Goal: Task Accomplishment & Management: Manage account settings

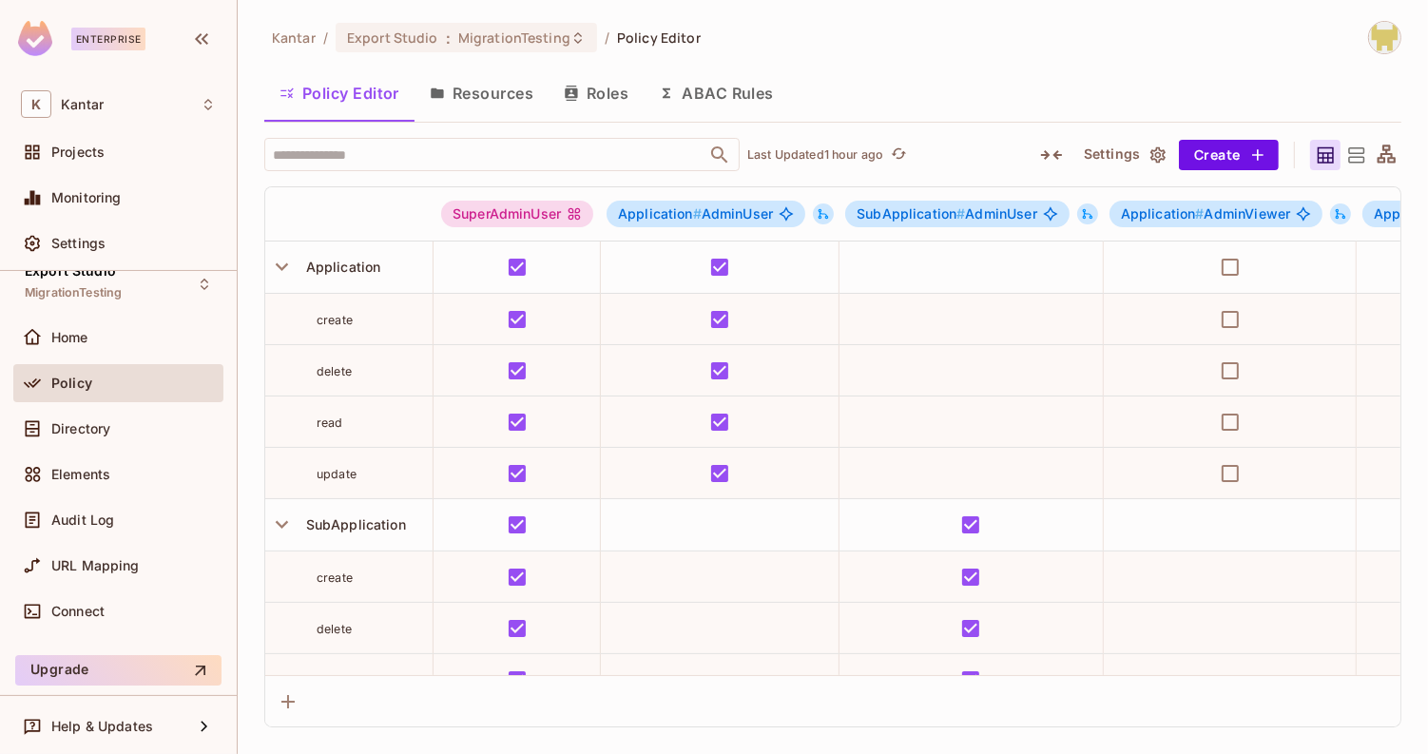
click at [1009, 91] on div "Policy Editor Resources Roles ABAC Rules" at bounding box center [832, 93] width 1137 height 48
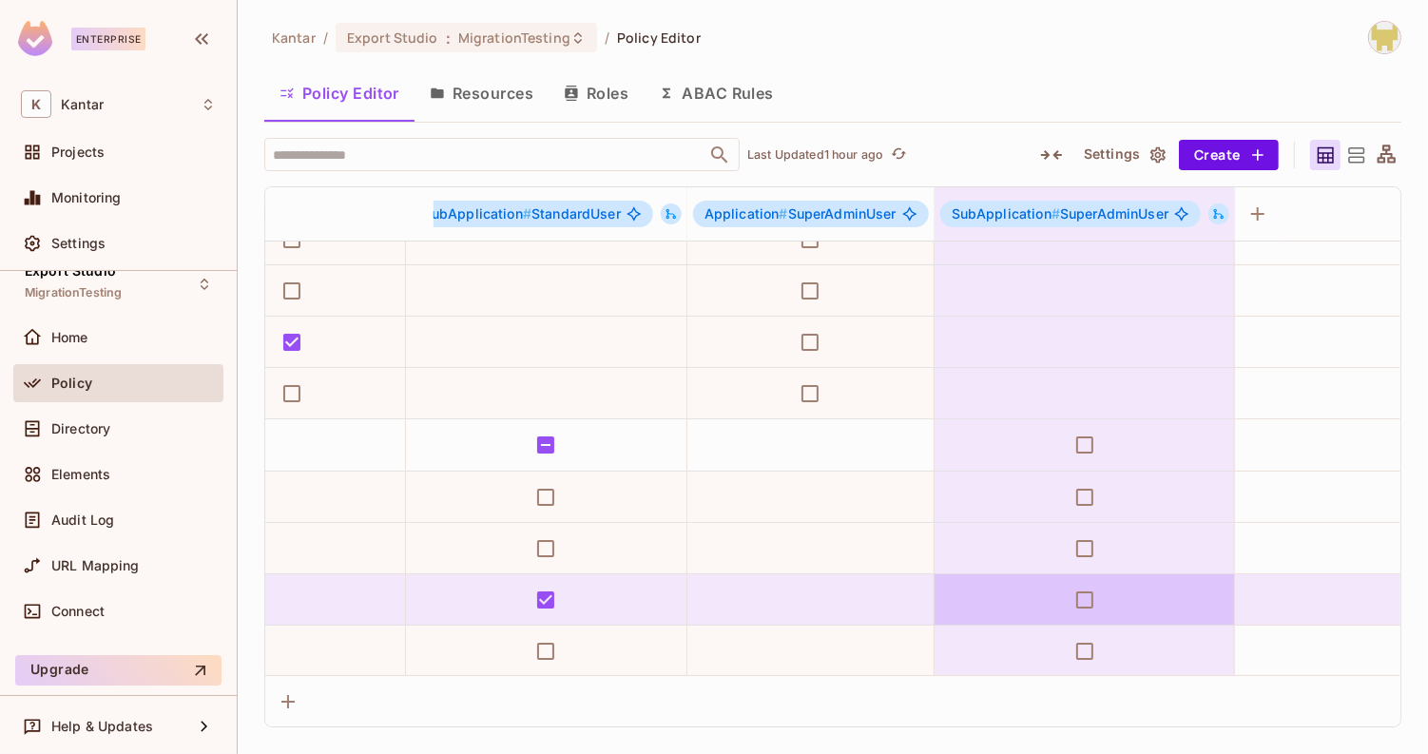
scroll to position [78, 1179]
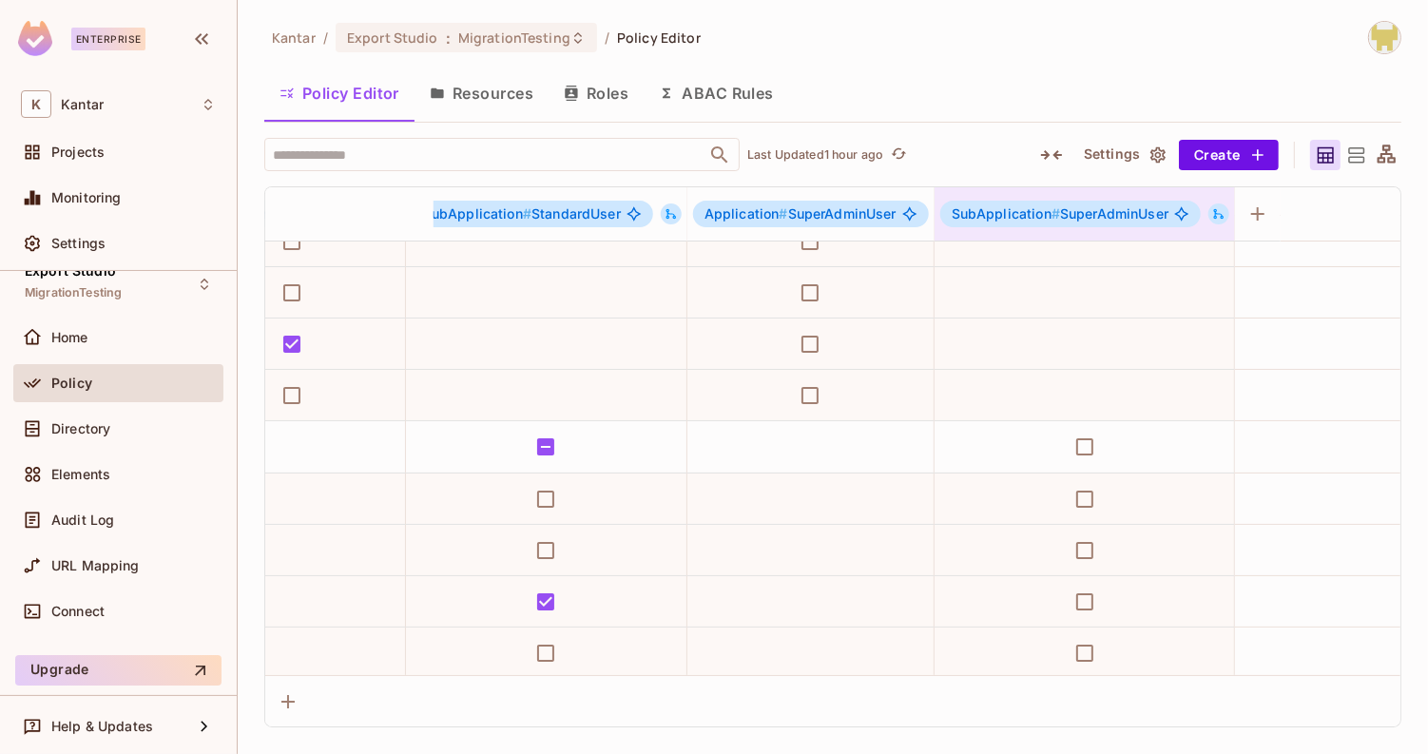
click at [1212, 211] on icon at bounding box center [1218, 213] width 13 height 13
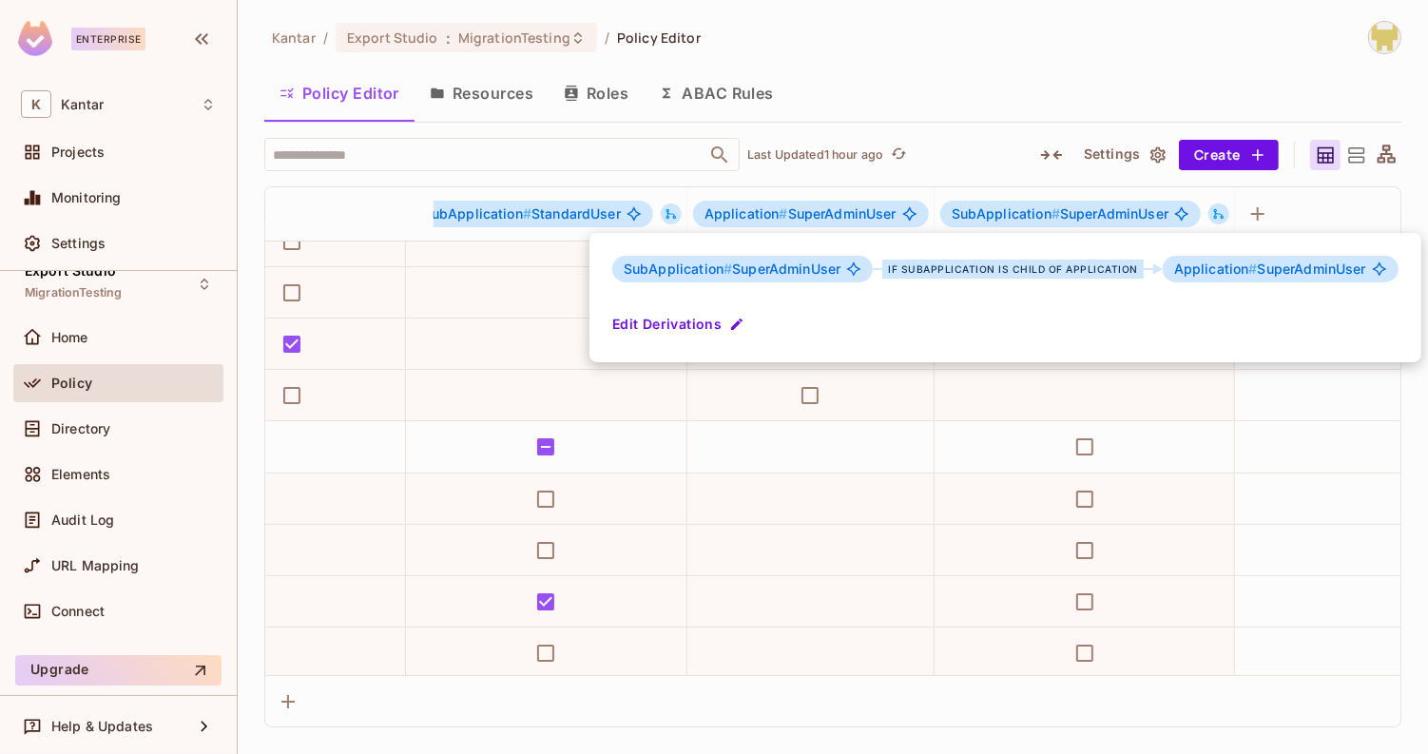
click at [1303, 206] on div at bounding box center [714, 377] width 1428 height 754
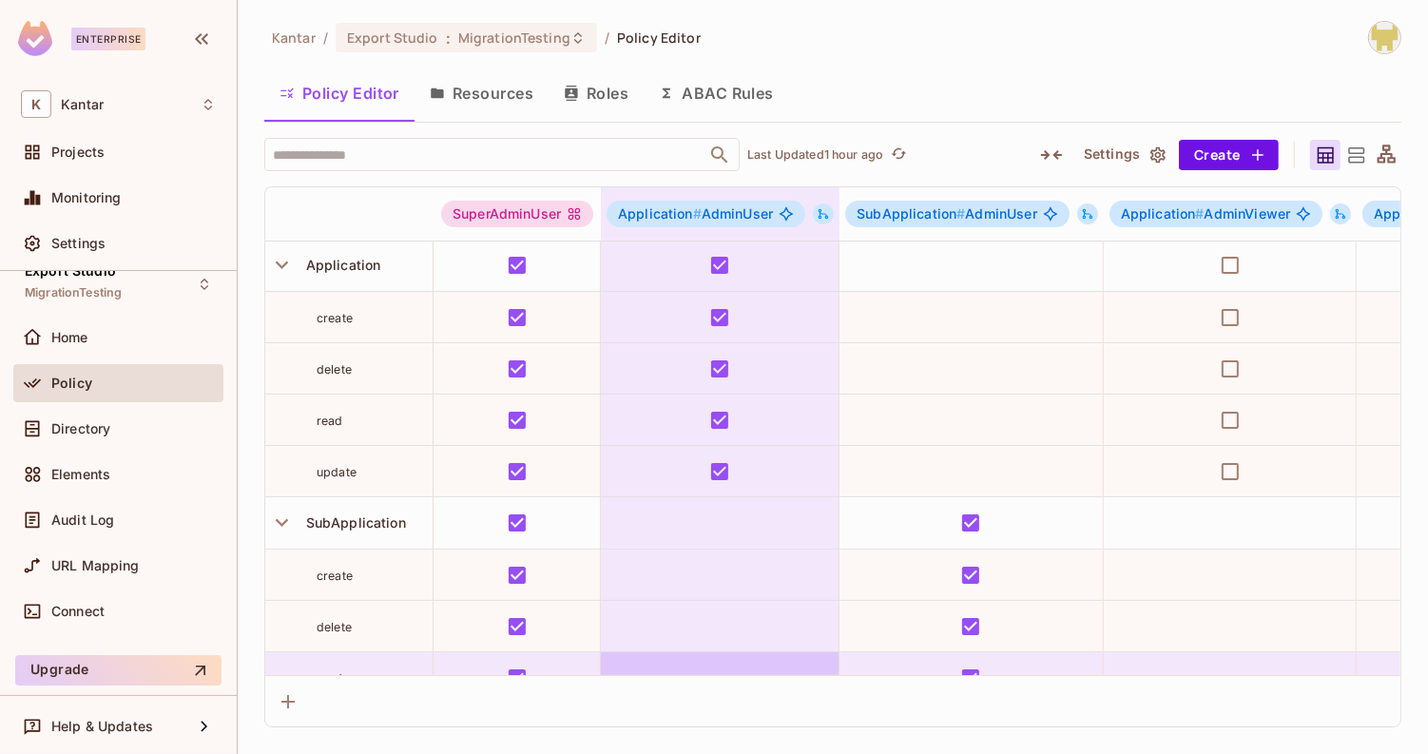
scroll to position [0, 0]
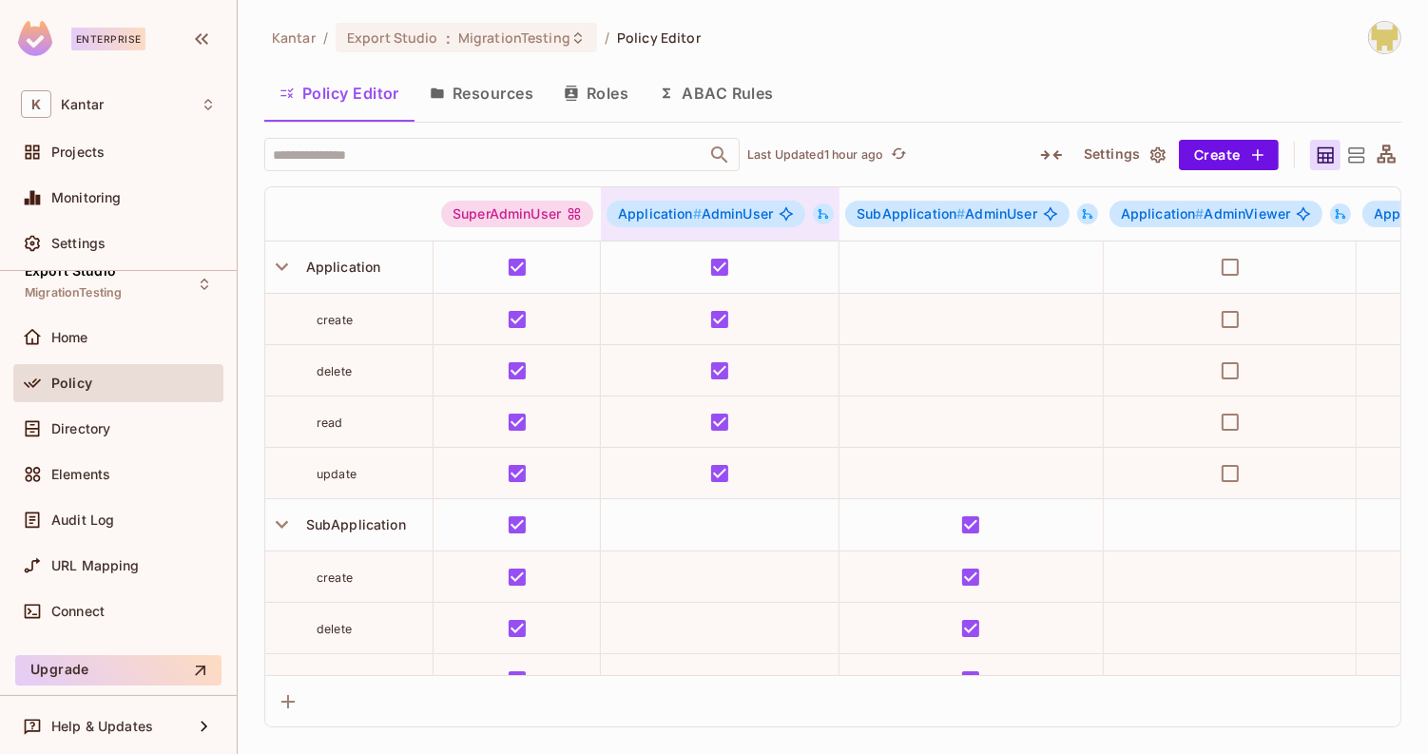
click at [824, 216] on icon at bounding box center [823, 213] width 13 height 13
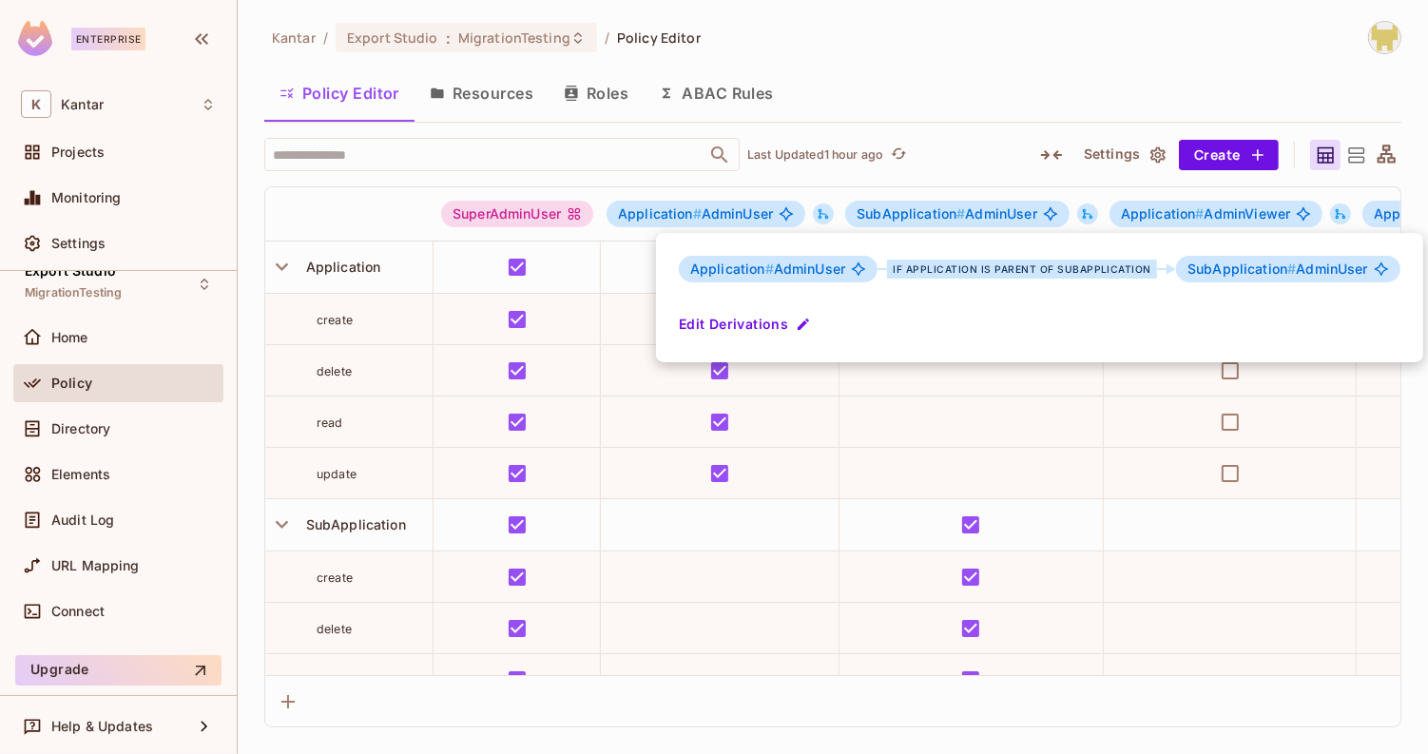
click at [953, 150] on div at bounding box center [714, 377] width 1428 height 754
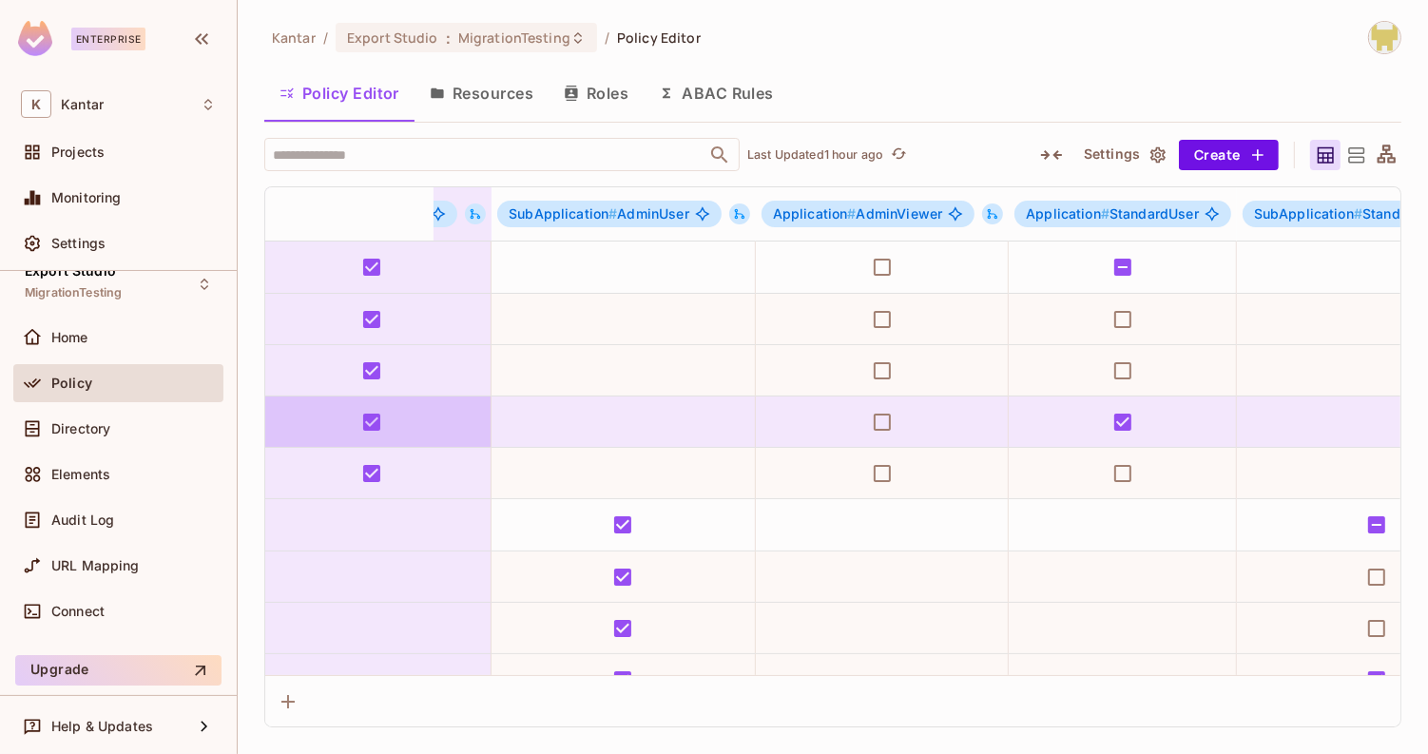
scroll to position [0, 354]
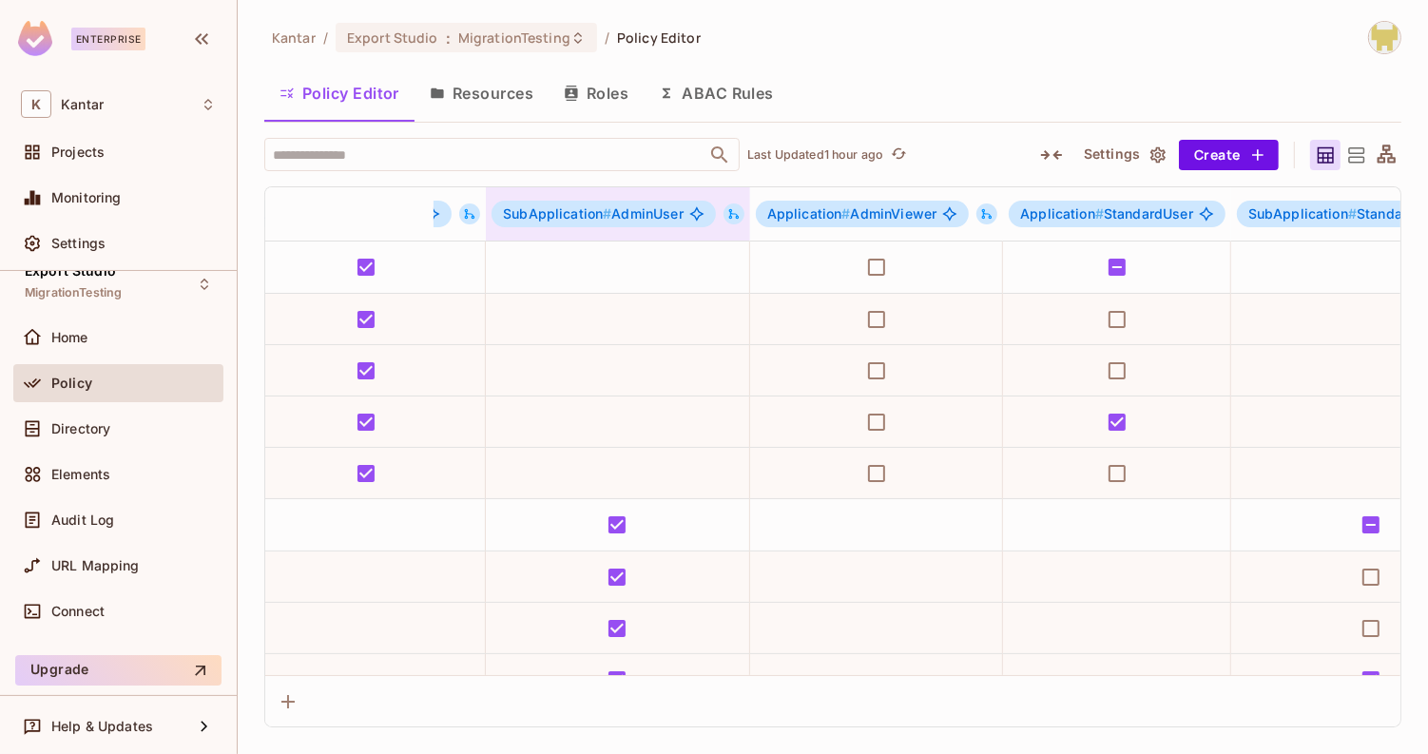
click at [727, 219] on icon at bounding box center [733, 213] width 13 height 13
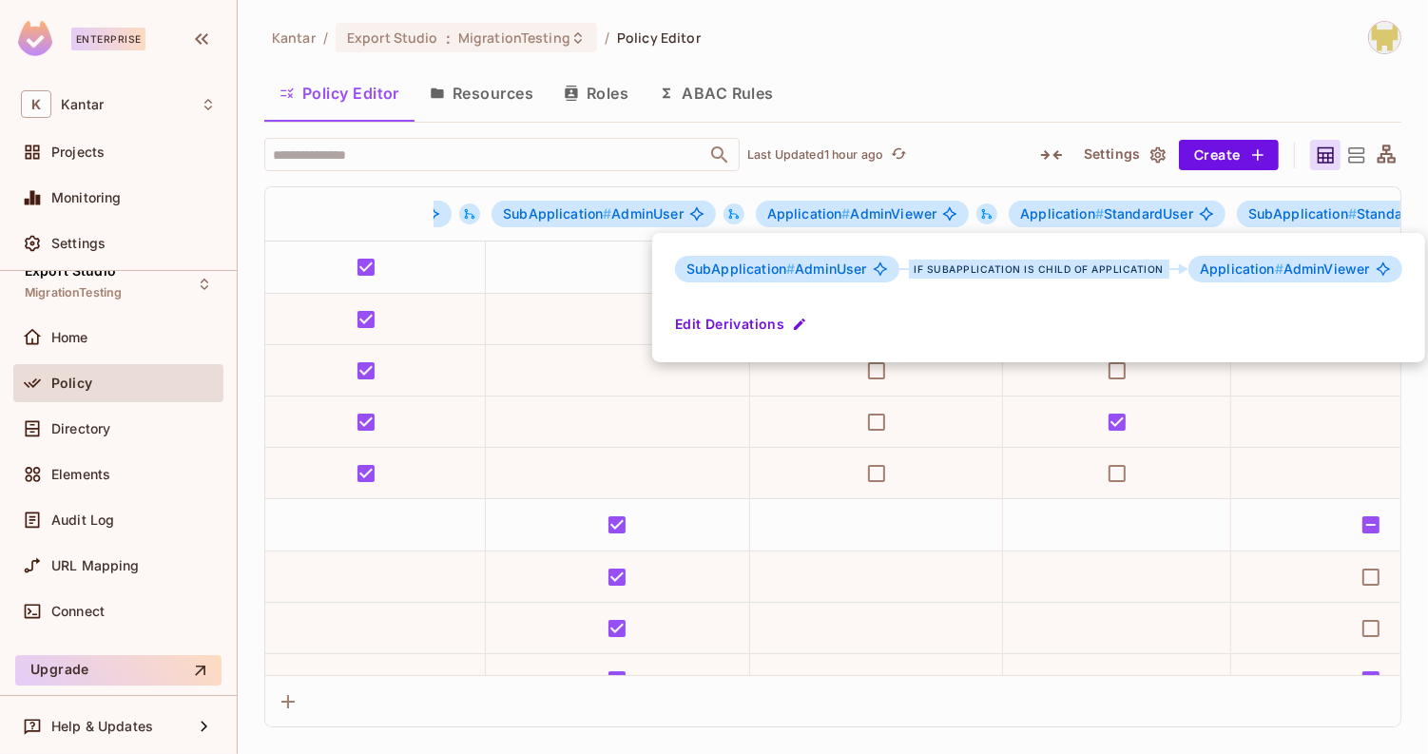
click at [936, 14] on div at bounding box center [714, 377] width 1428 height 754
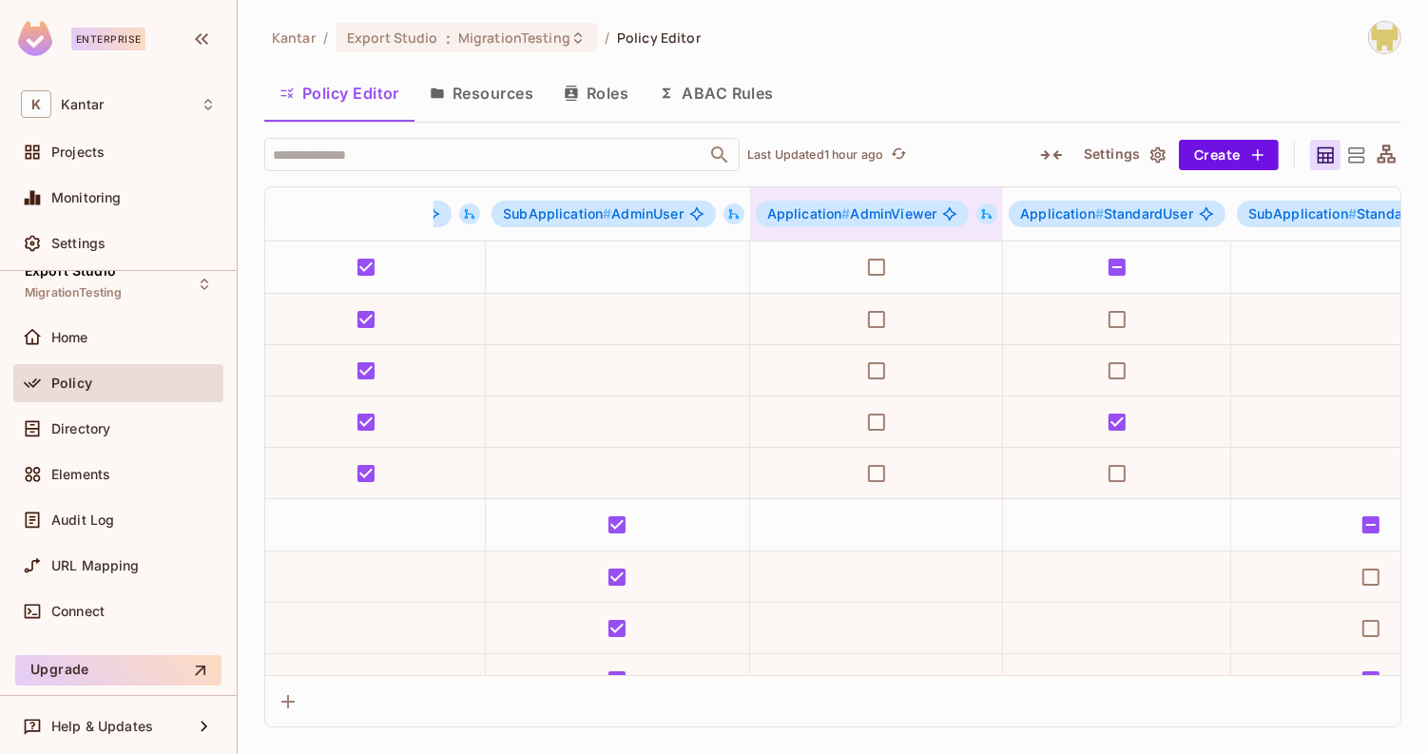
click at [982, 212] on icon at bounding box center [987, 214] width 10 height 10
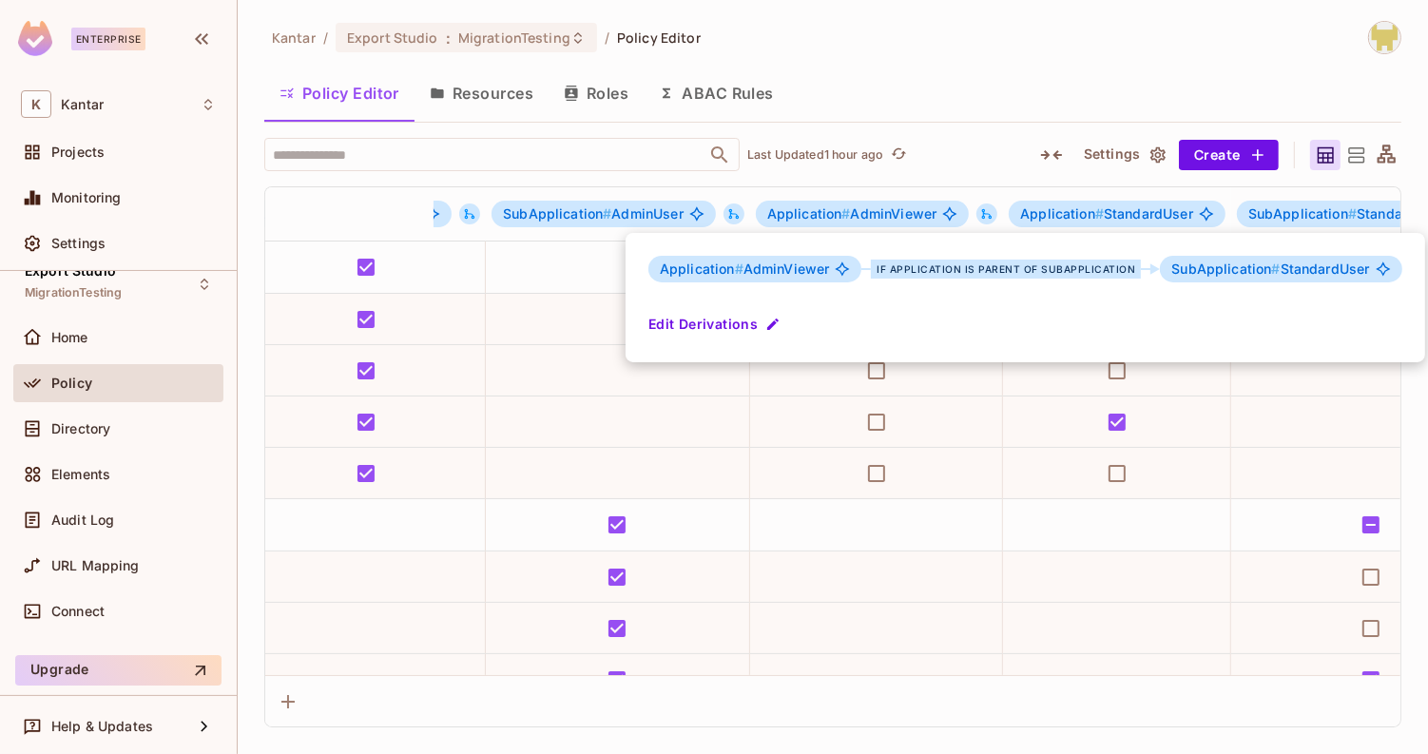
click at [1010, 98] on div at bounding box center [714, 377] width 1428 height 754
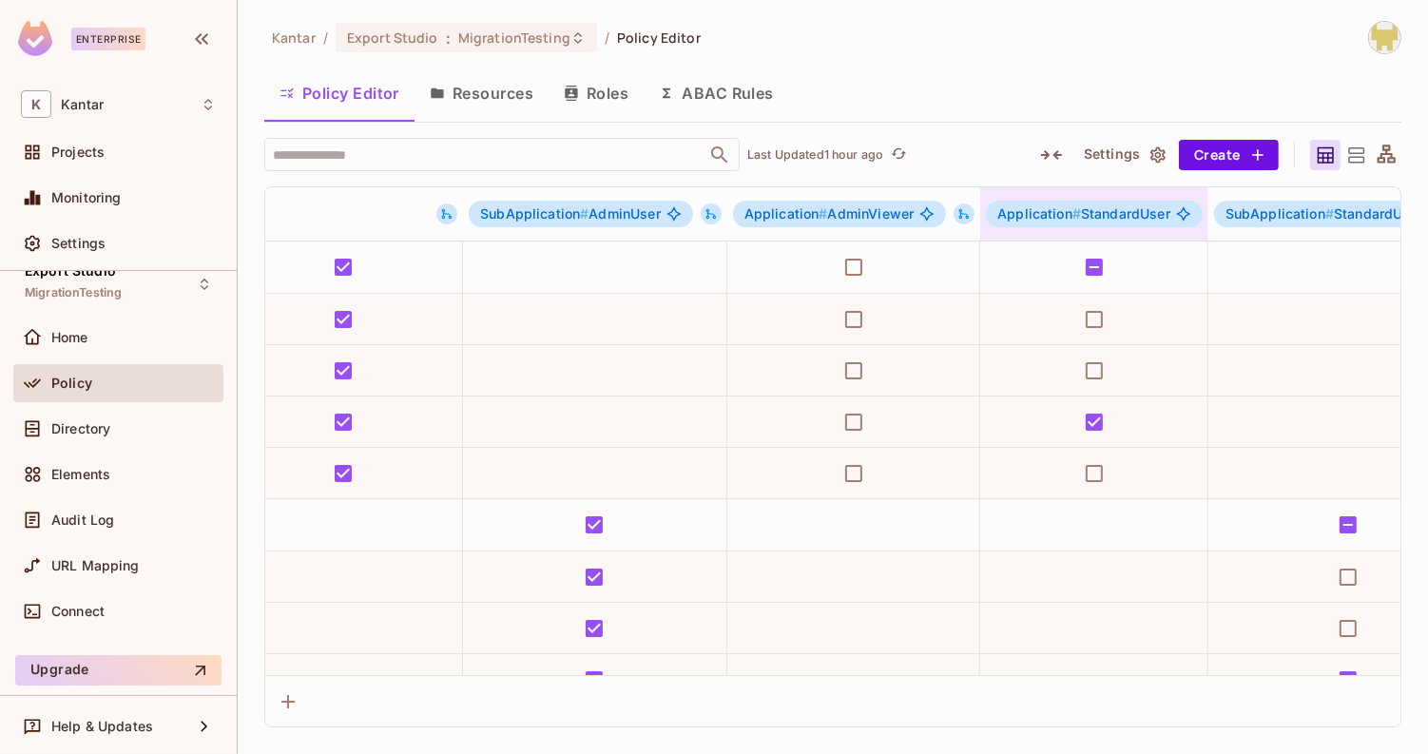
scroll to position [0, 378]
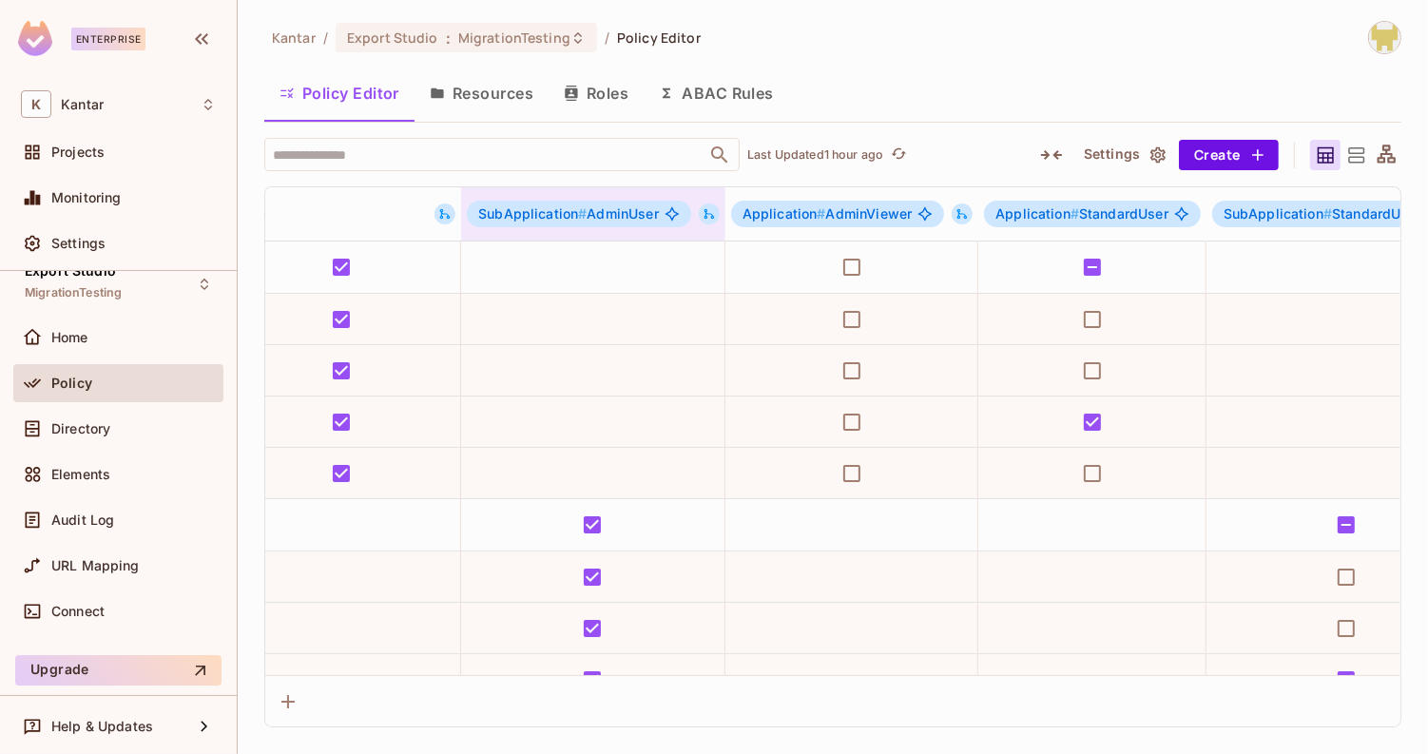
click at [711, 218] on icon at bounding box center [709, 213] width 13 height 13
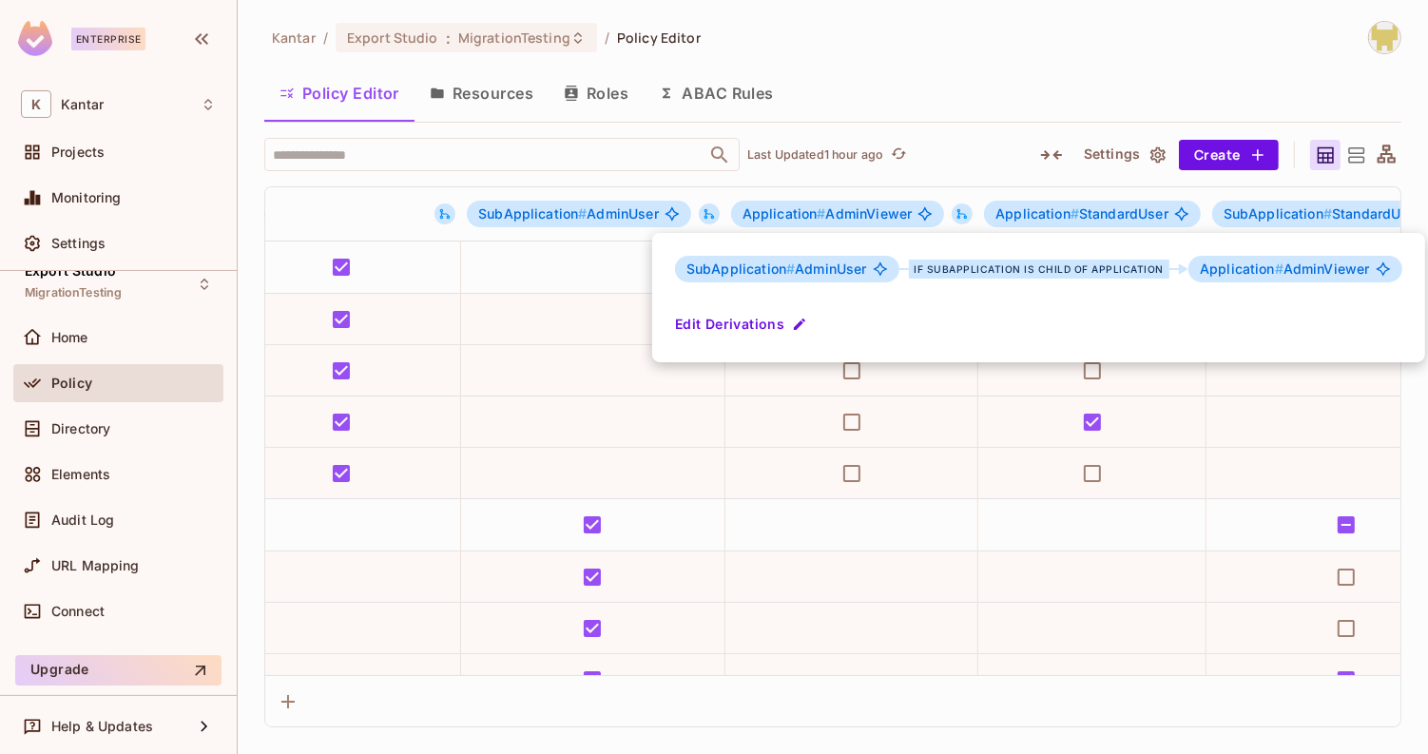
click at [950, 94] on div at bounding box center [714, 377] width 1428 height 754
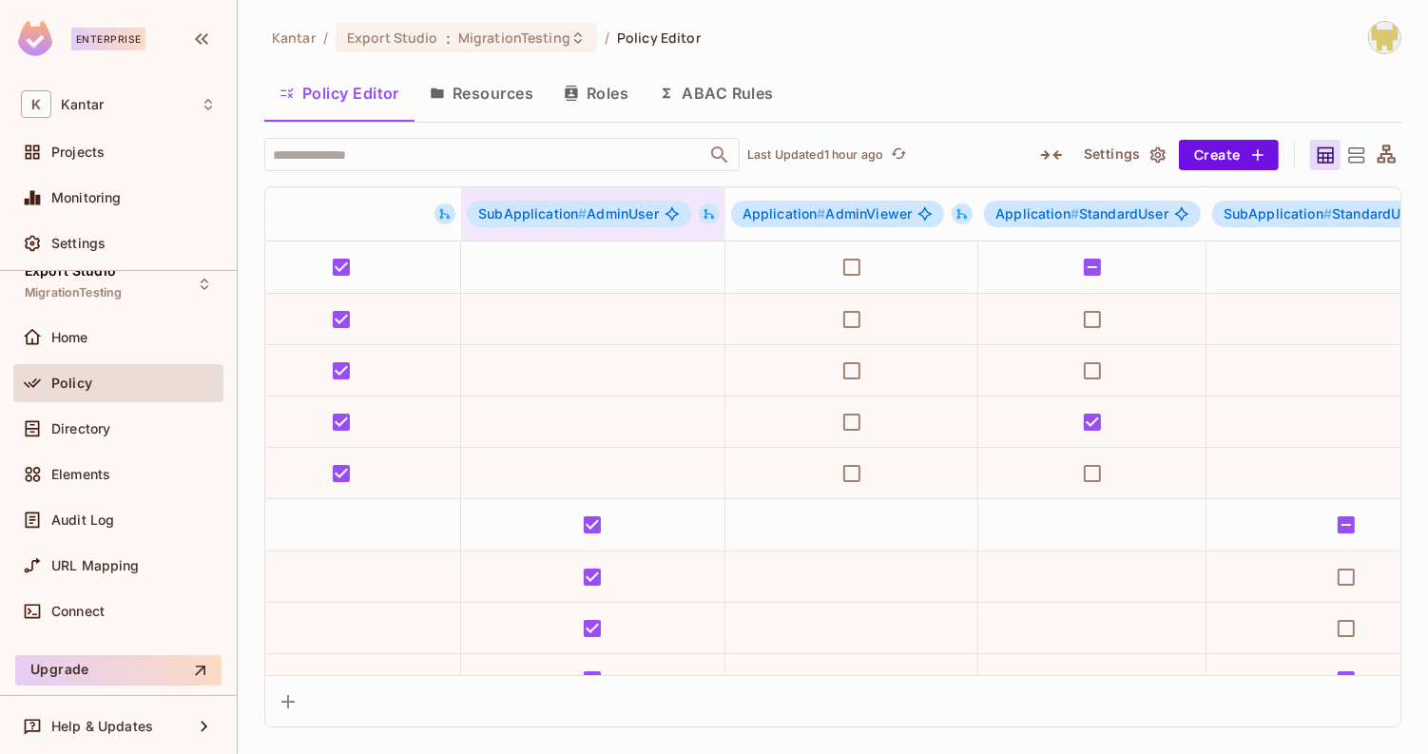
click at [709, 216] on icon at bounding box center [710, 214] width 10 height 10
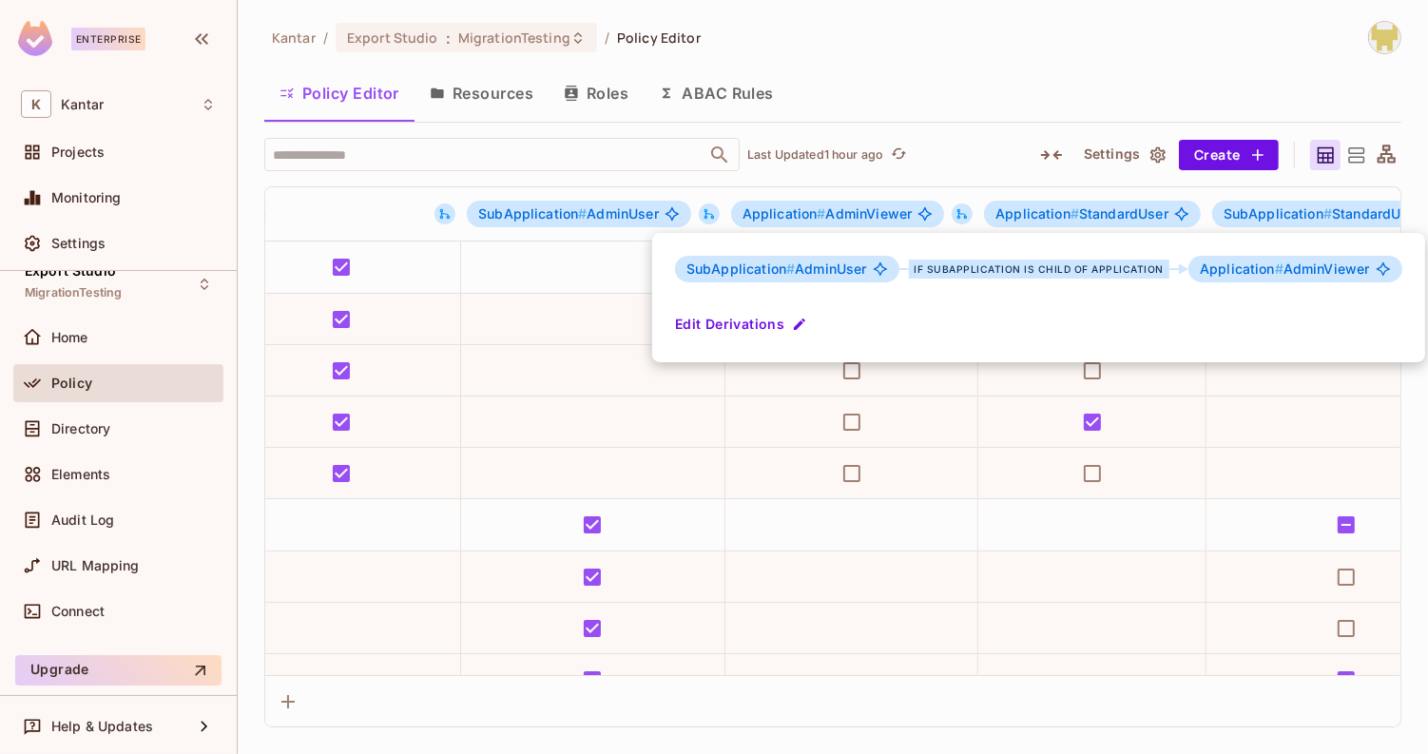
click at [952, 119] on div at bounding box center [714, 377] width 1428 height 754
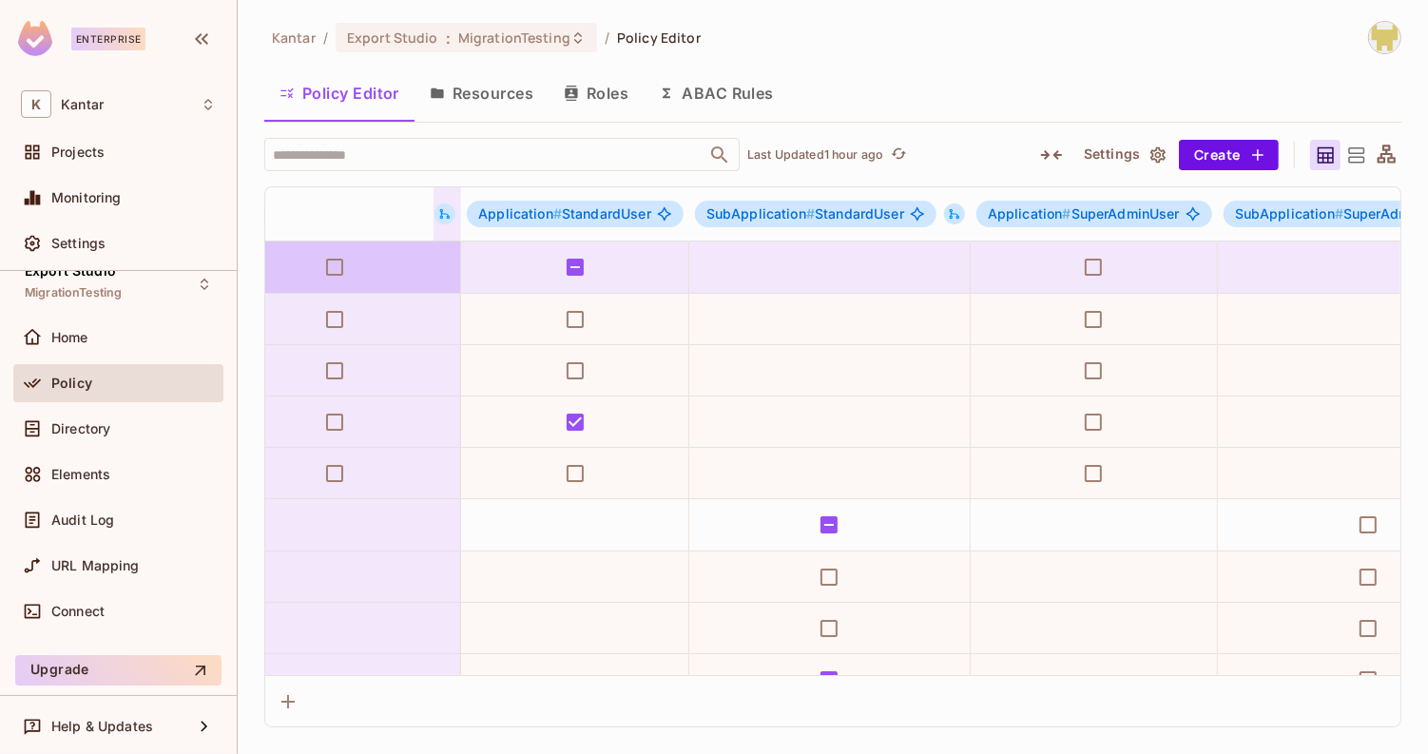
scroll to position [0, 899]
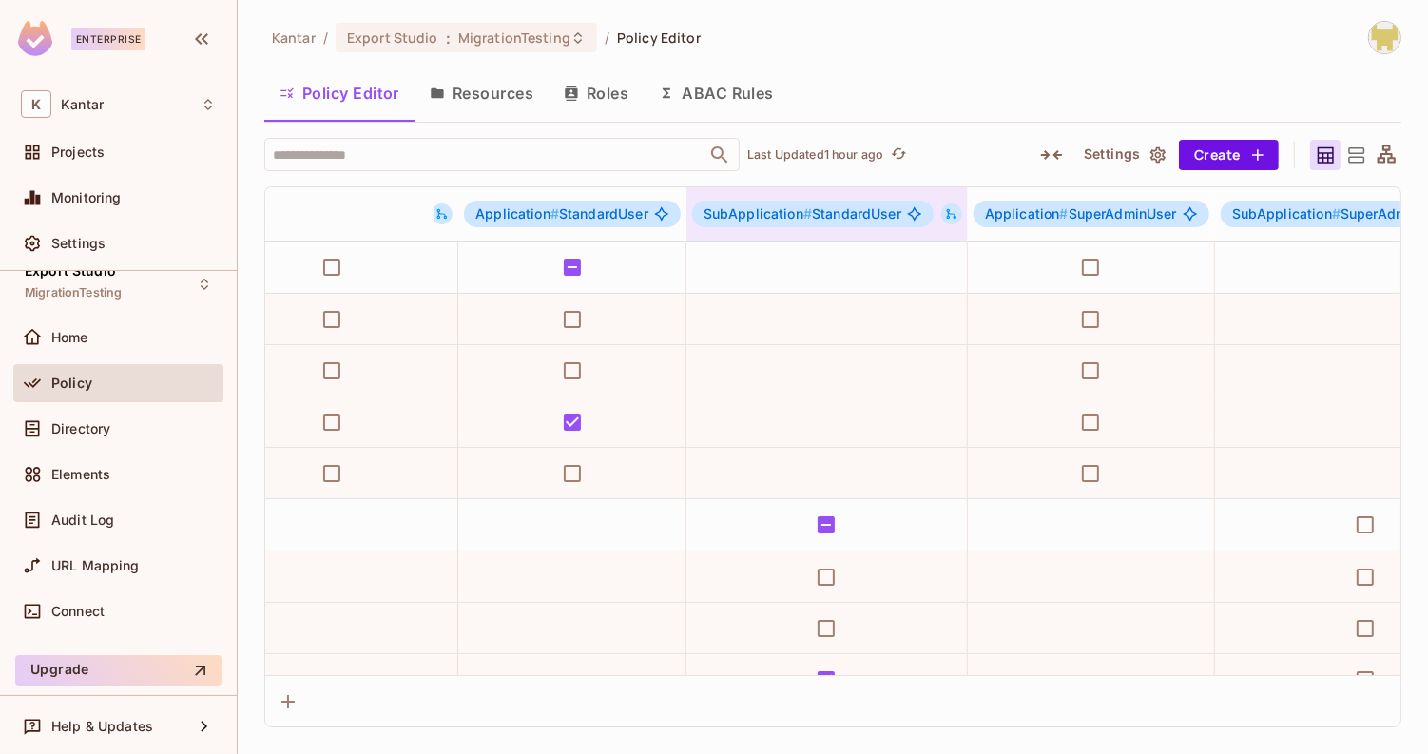
click at [945, 212] on icon at bounding box center [951, 213] width 13 height 13
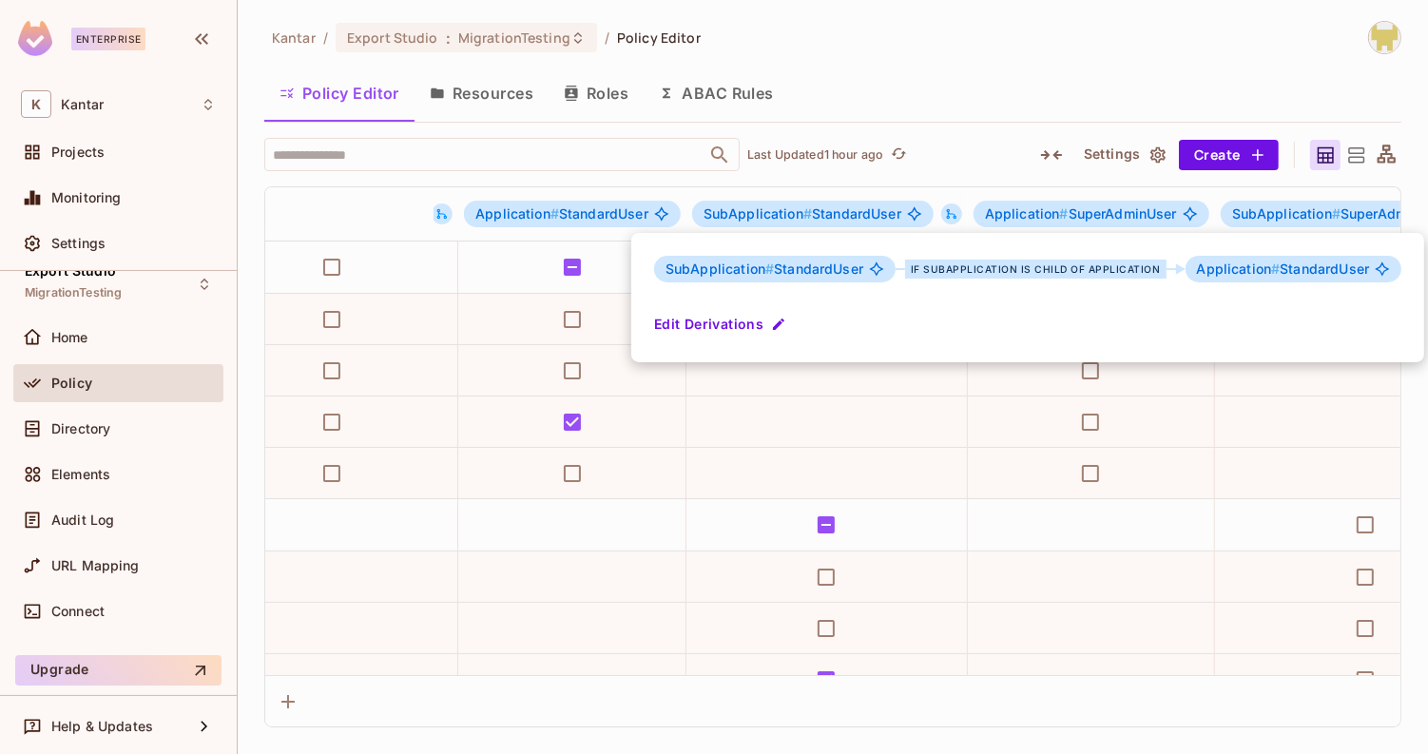
click at [910, 108] on div at bounding box center [714, 377] width 1428 height 754
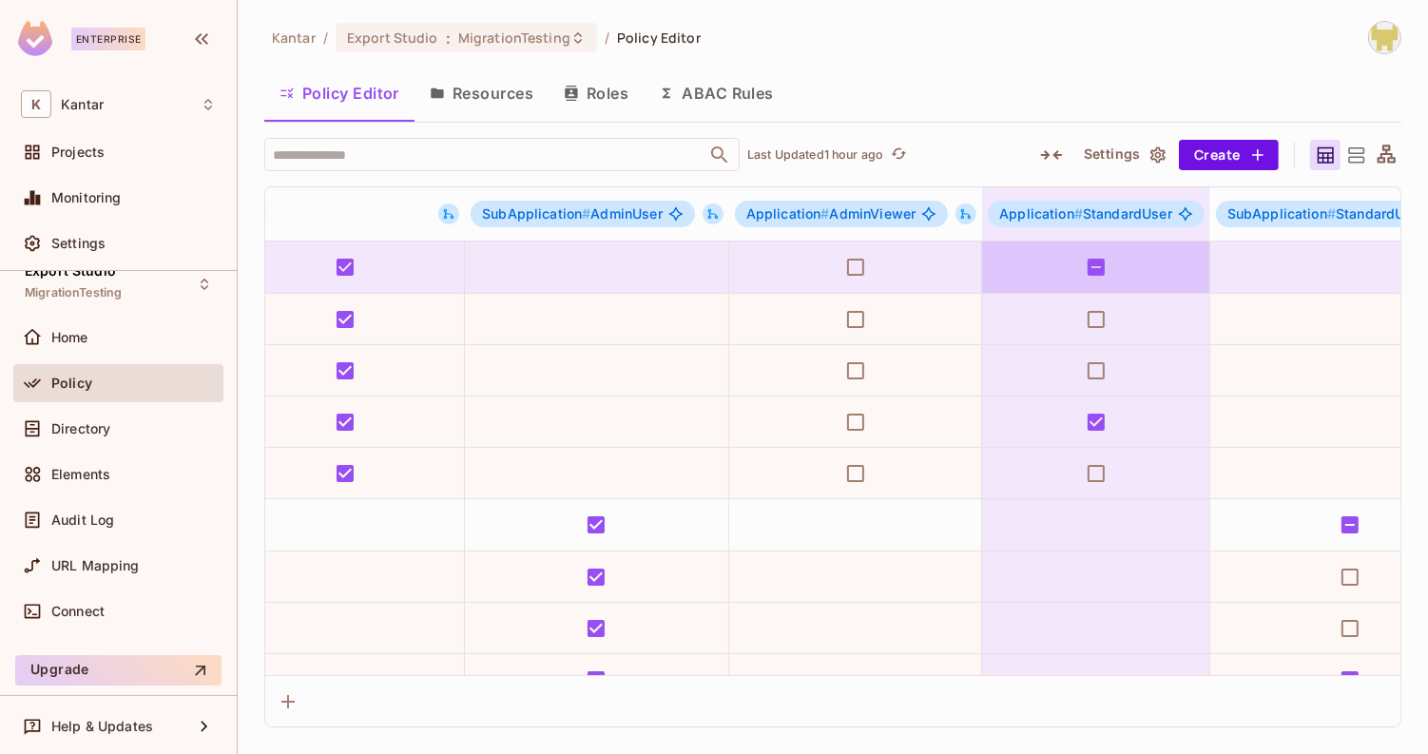
scroll to position [0, 374]
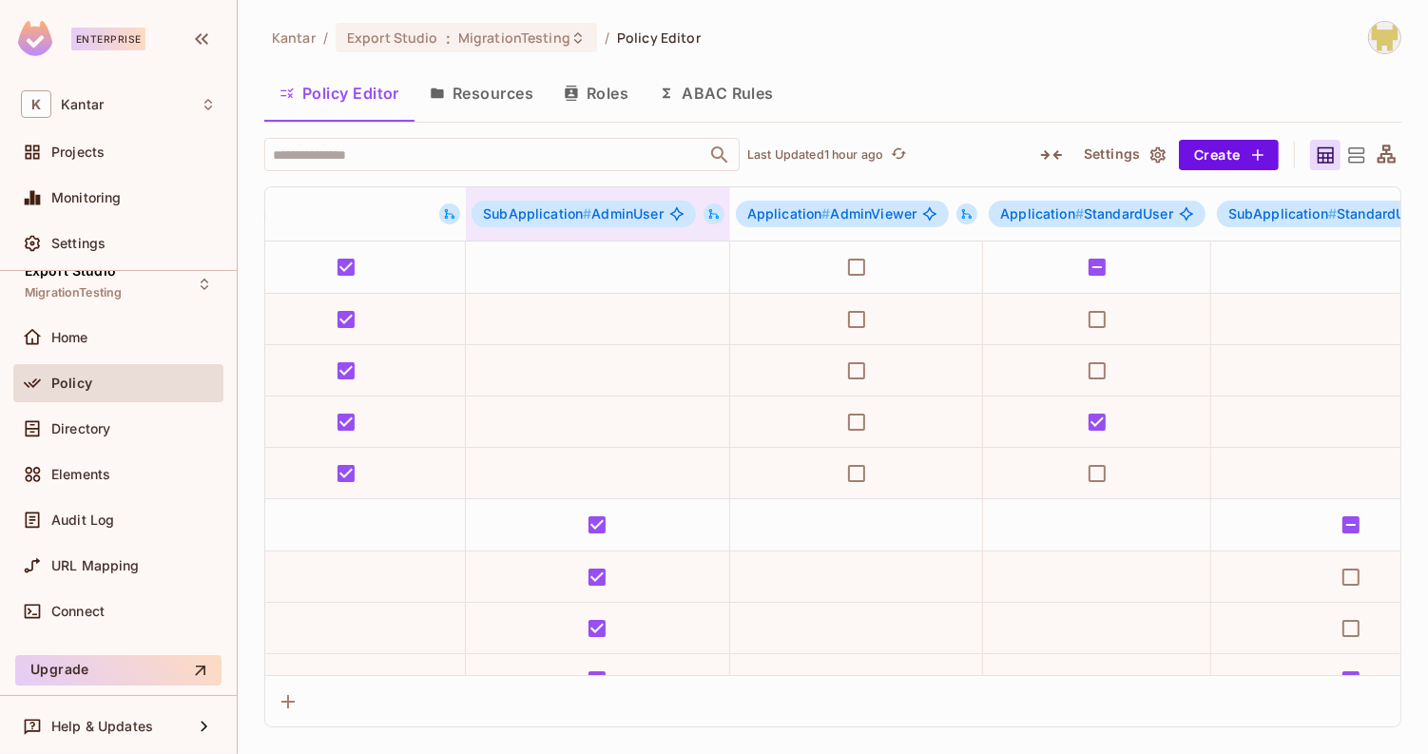
click at [708, 210] on icon at bounding box center [713, 213] width 13 height 13
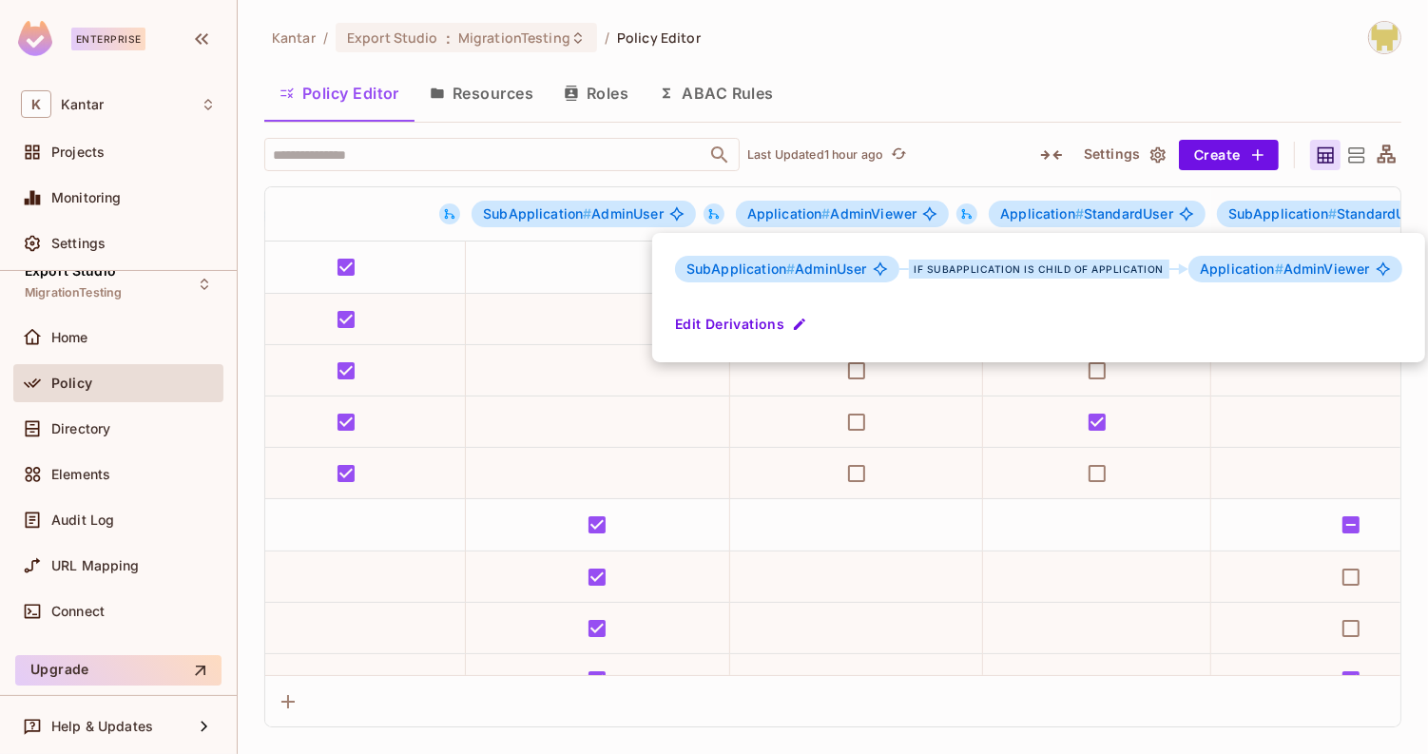
click at [977, 80] on div at bounding box center [714, 377] width 1428 height 754
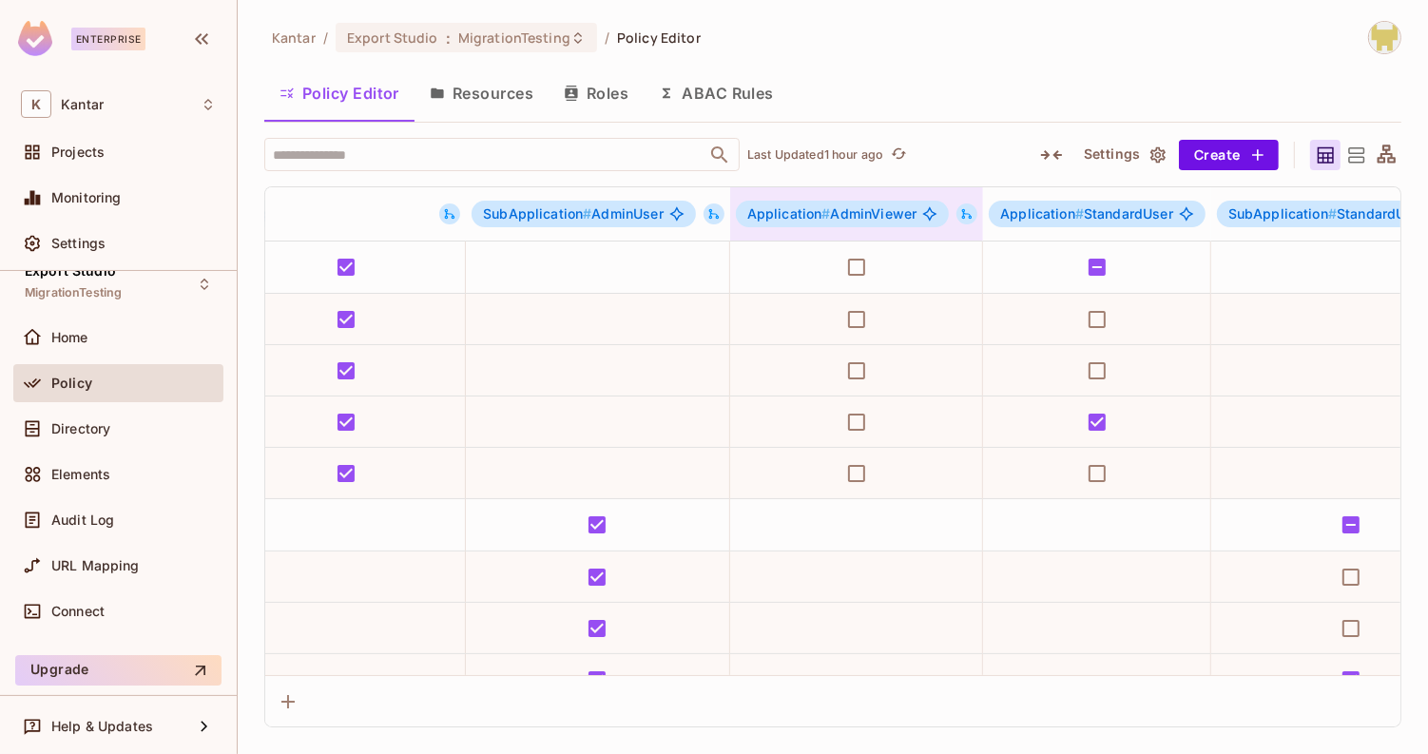
click at [962, 211] on icon at bounding box center [967, 214] width 10 height 10
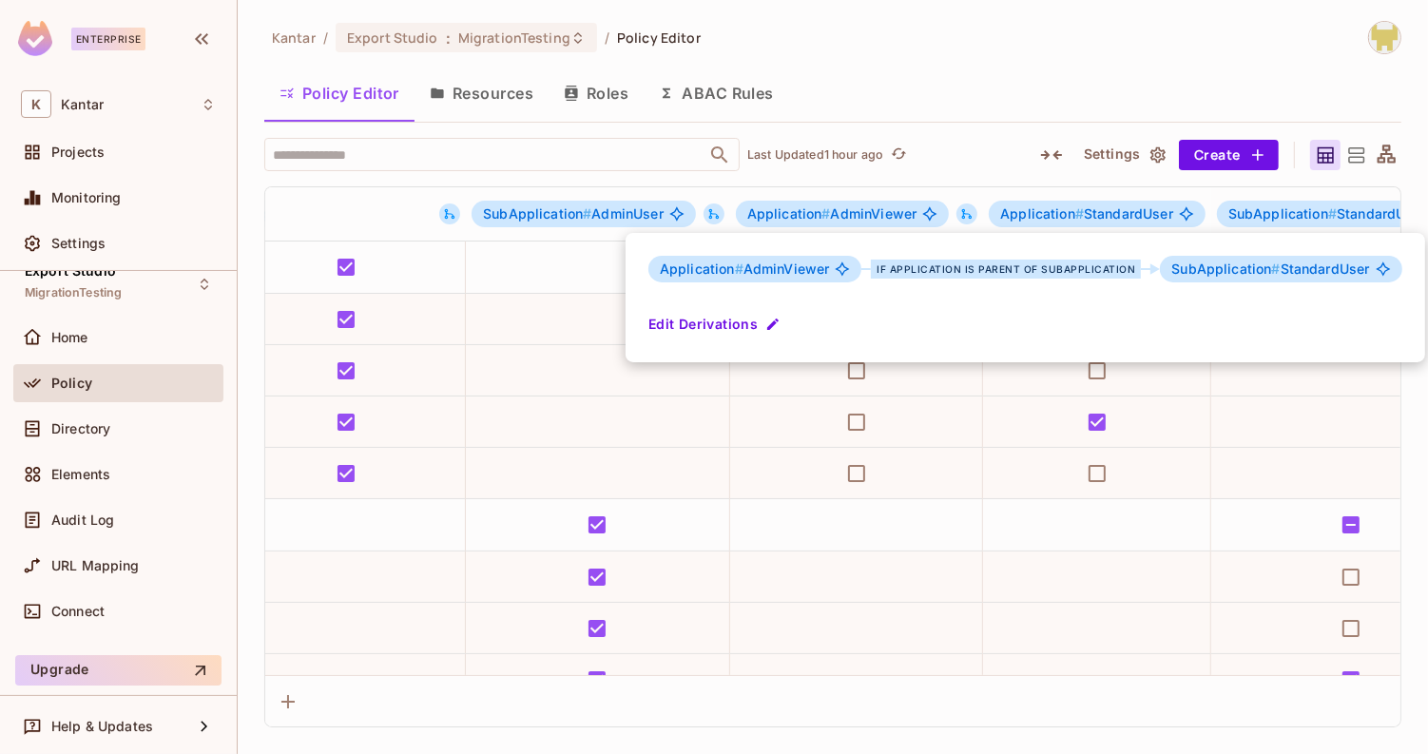
click at [1070, 99] on div at bounding box center [714, 377] width 1428 height 754
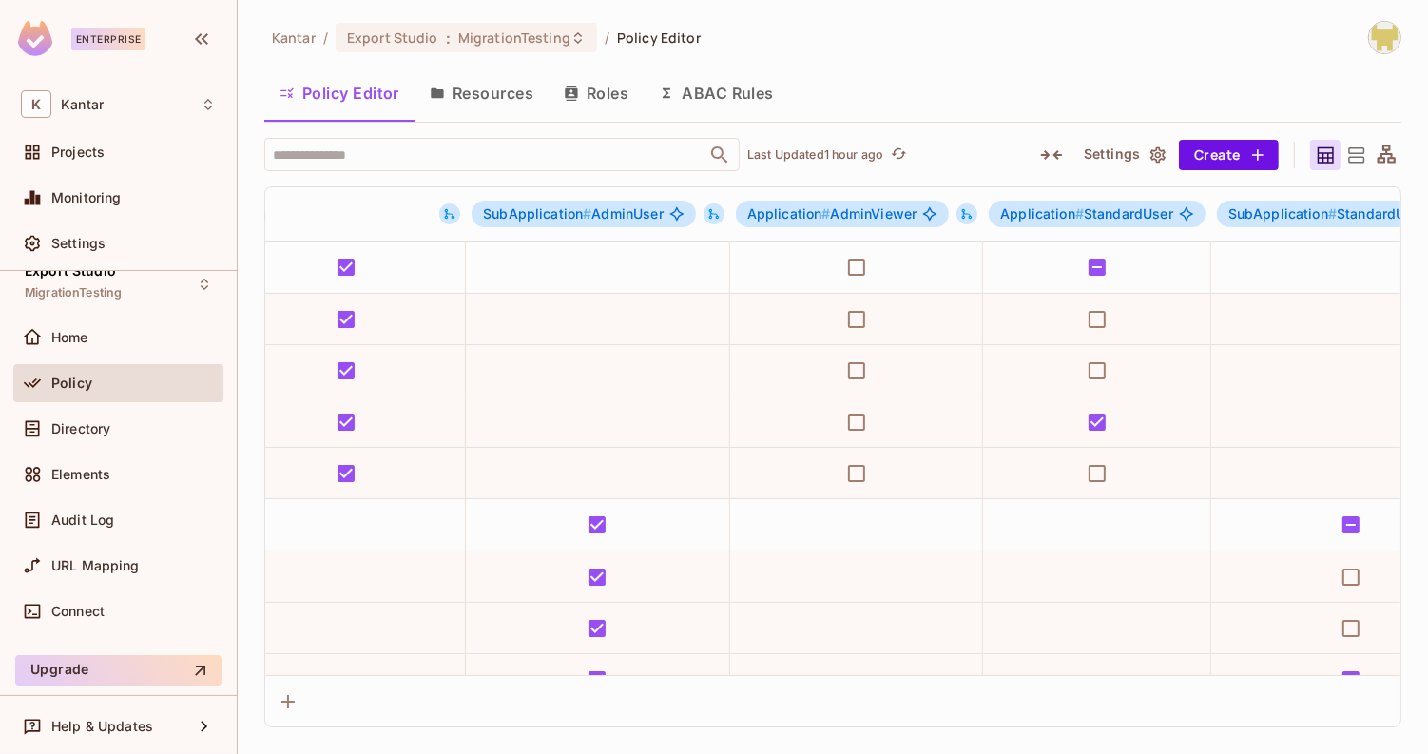
click at [918, 87] on div "Policy Editor Resources Roles ABAC Rules" at bounding box center [832, 93] width 1137 height 48
drag, startPoint x: 918, startPoint y: 87, endPoint x: 801, endPoint y: 71, distance: 117.9
click at [801, 71] on div "Policy Editor Resources Roles ABAC Rules" at bounding box center [832, 93] width 1137 height 48
drag, startPoint x: 801, startPoint y: 71, endPoint x: 774, endPoint y: 30, distance: 48.8
click at [775, 30] on div "Kantar / Export Studio : MigrationTesting / Policy Editor Policy Editor Resourc…" at bounding box center [832, 374] width 1137 height 706
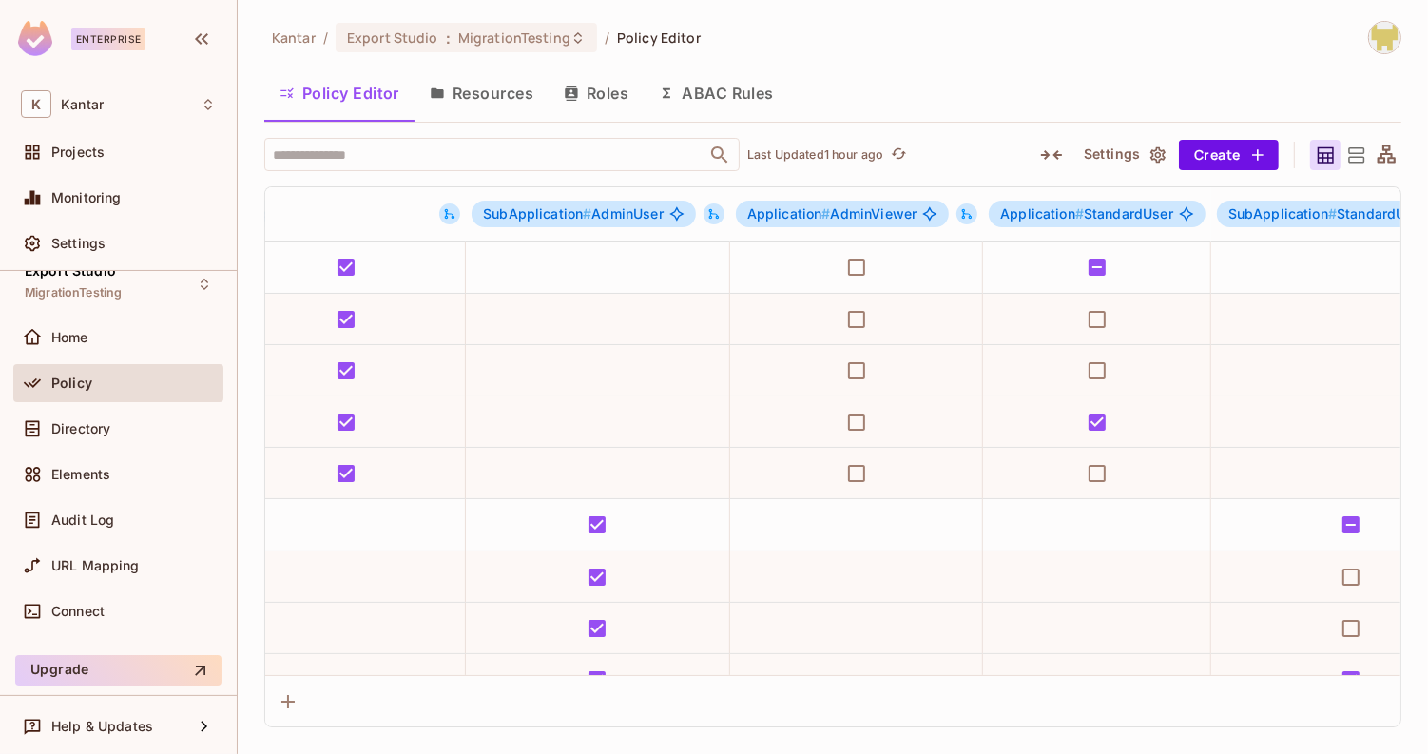
click at [960, 72] on div "Policy Editor Resources Roles ABAC Rules" at bounding box center [832, 93] width 1137 height 48
click at [126, 443] on div "Directory" at bounding box center [118, 429] width 210 height 38
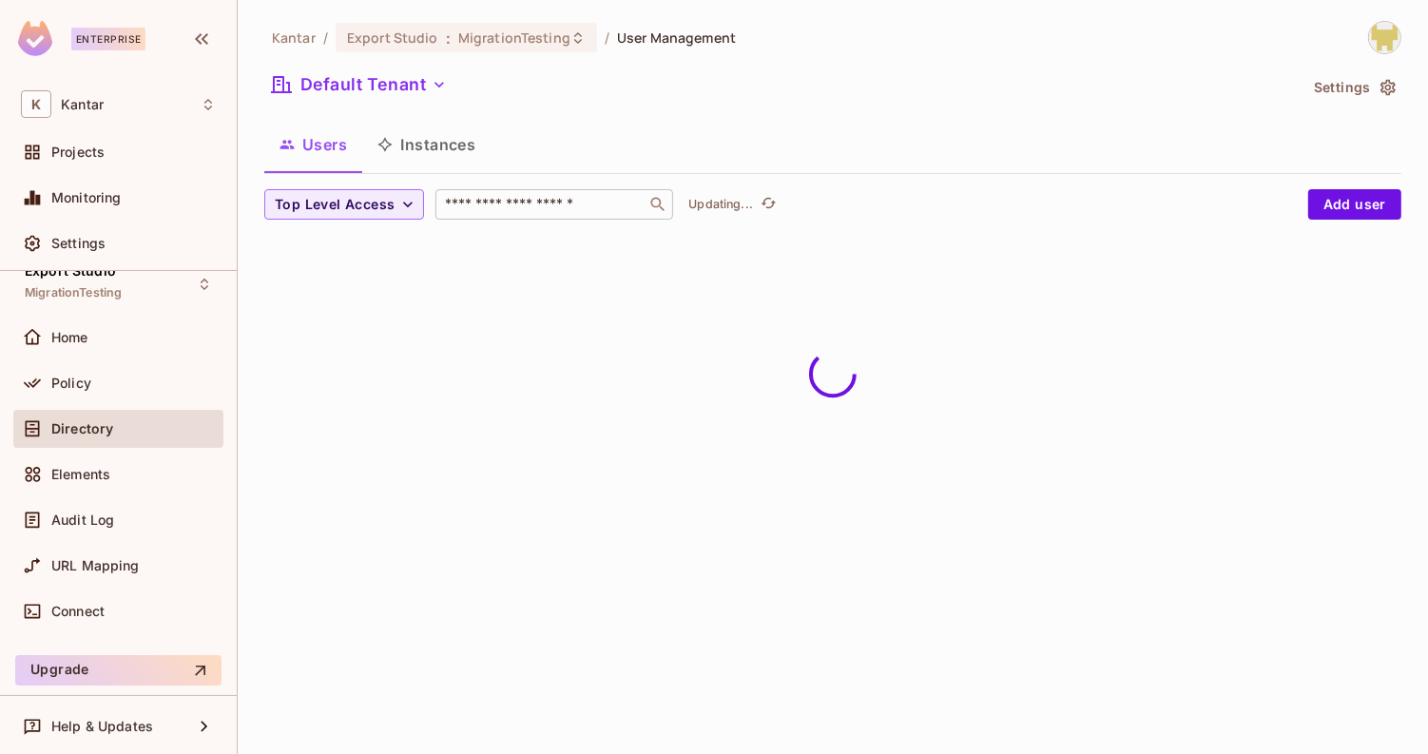
click at [446, 204] on input "text" at bounding box center [541, 204] width 200 height 19
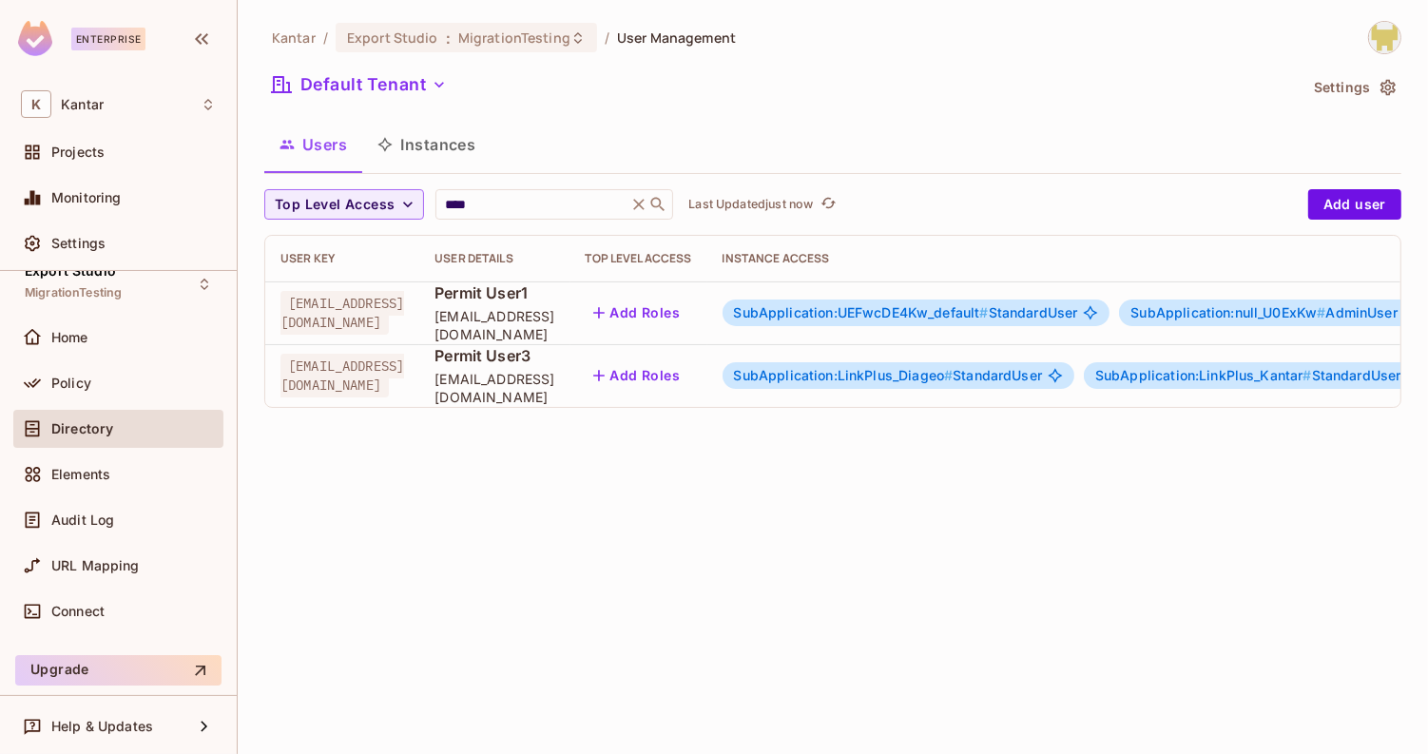
click at [667, 173] on div "Users Instances" at bounding box center [832, 147] width 1137 height 53
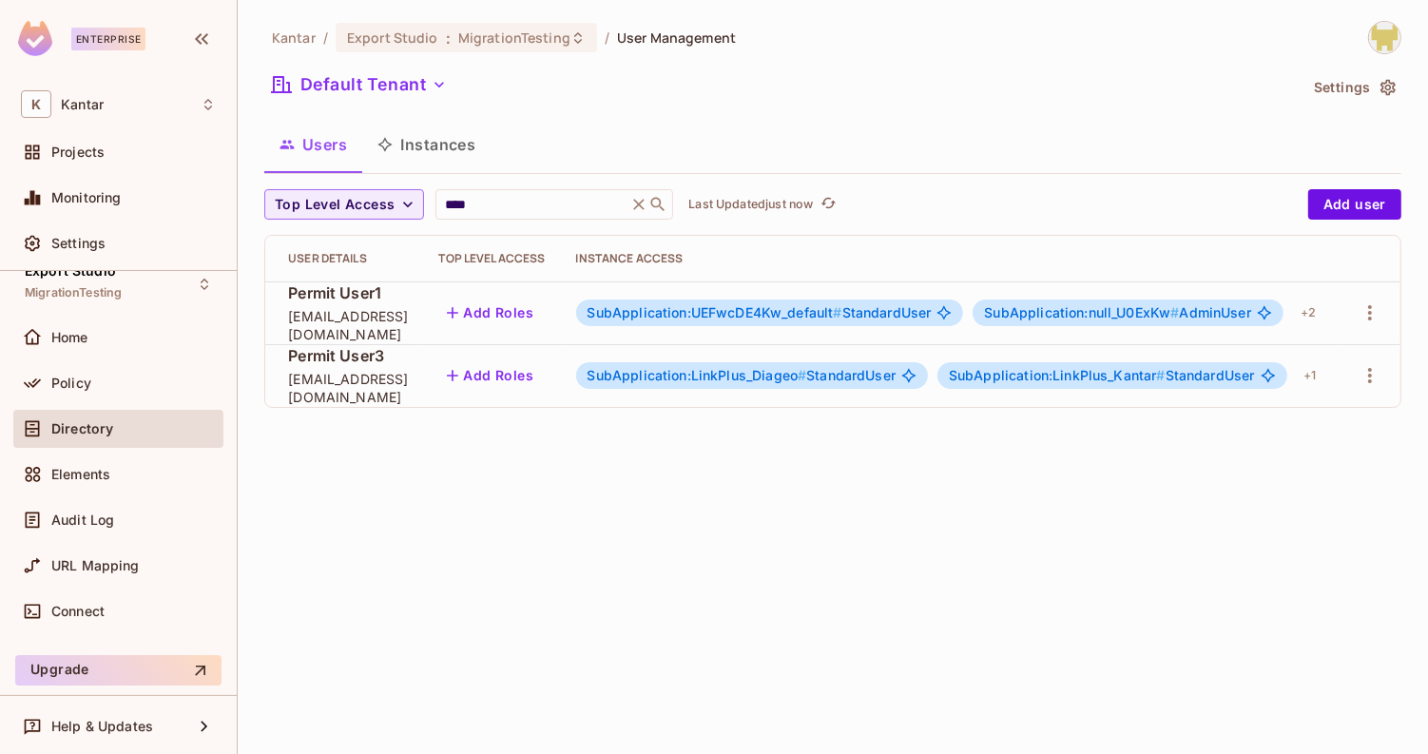
scroll to position [0, 239]
click at [799, 304] on span "SubApplication:UEFwcDE4Kw_default #" at bounding box center [715, 312] width 255 height 16
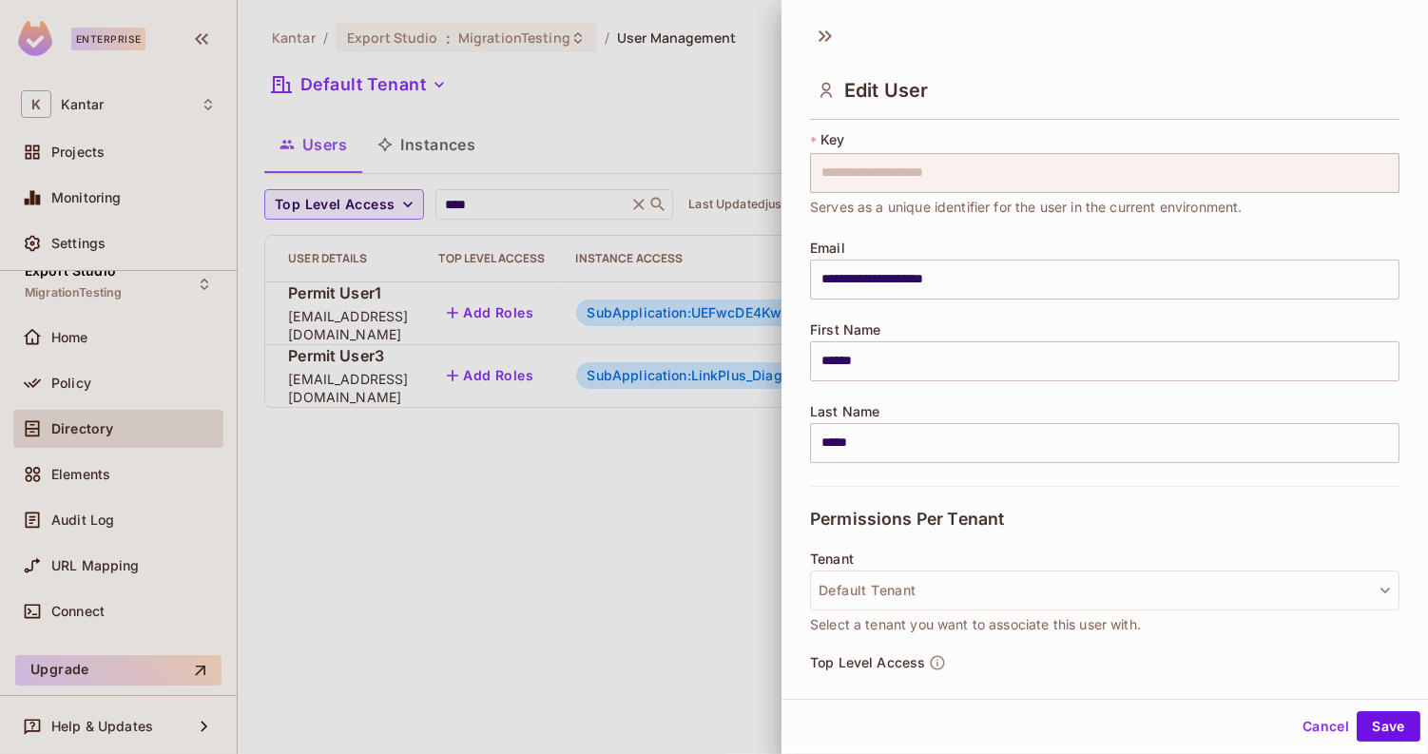
scroll to position [476, 0]
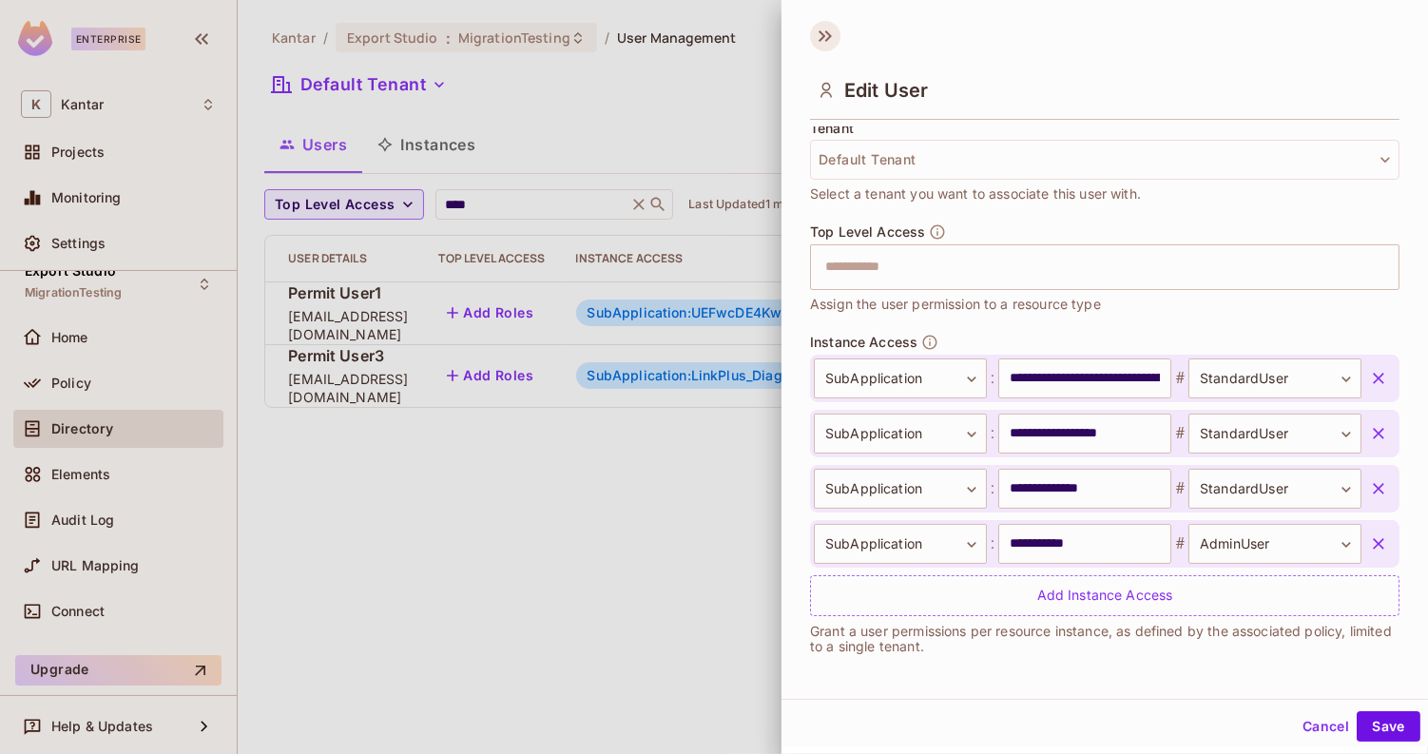
click at [832, 36] on icon at bounding box center [825, 36] width 30 height 30
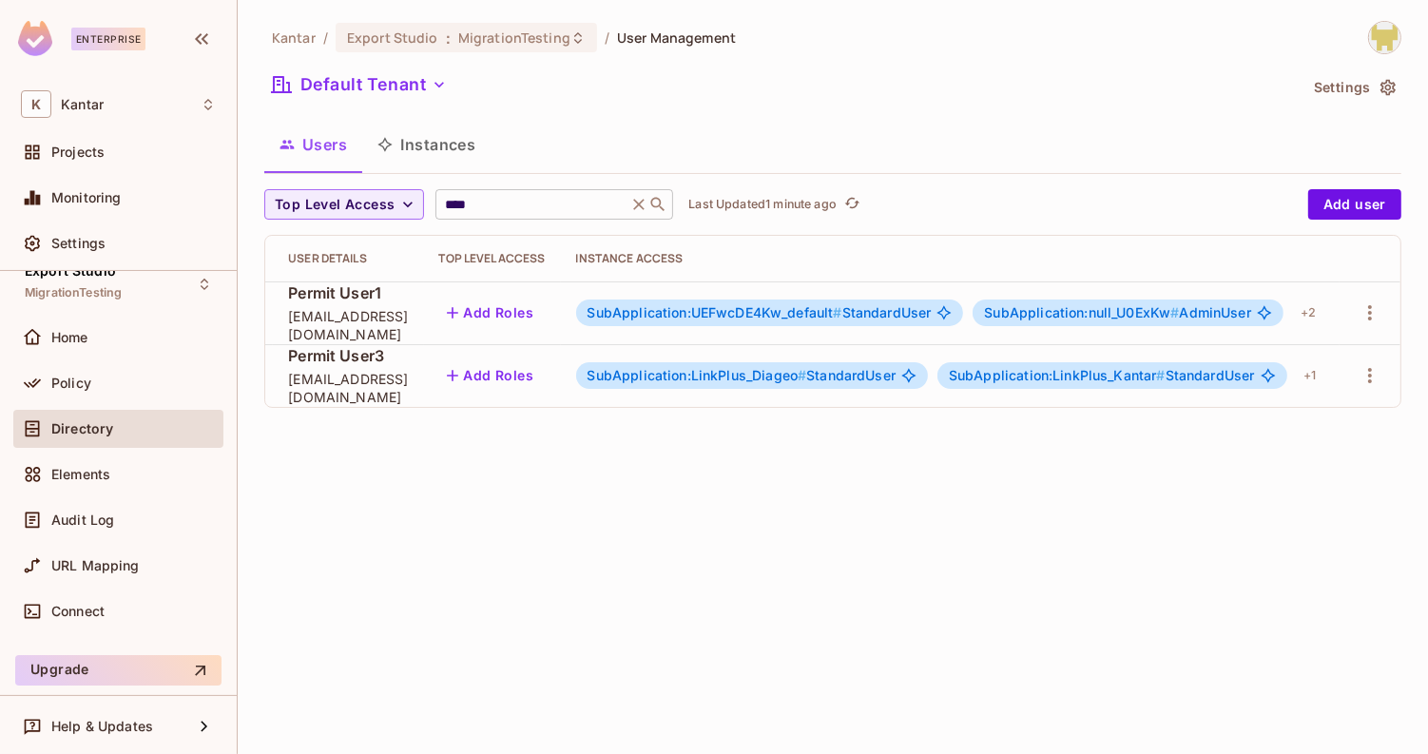
click at [470, 202] on input "****" at bounding box center [531, 204] width 181 height 19
click at [493, 202] on input "****" at bounding box center [531, 204] width 181 height 19
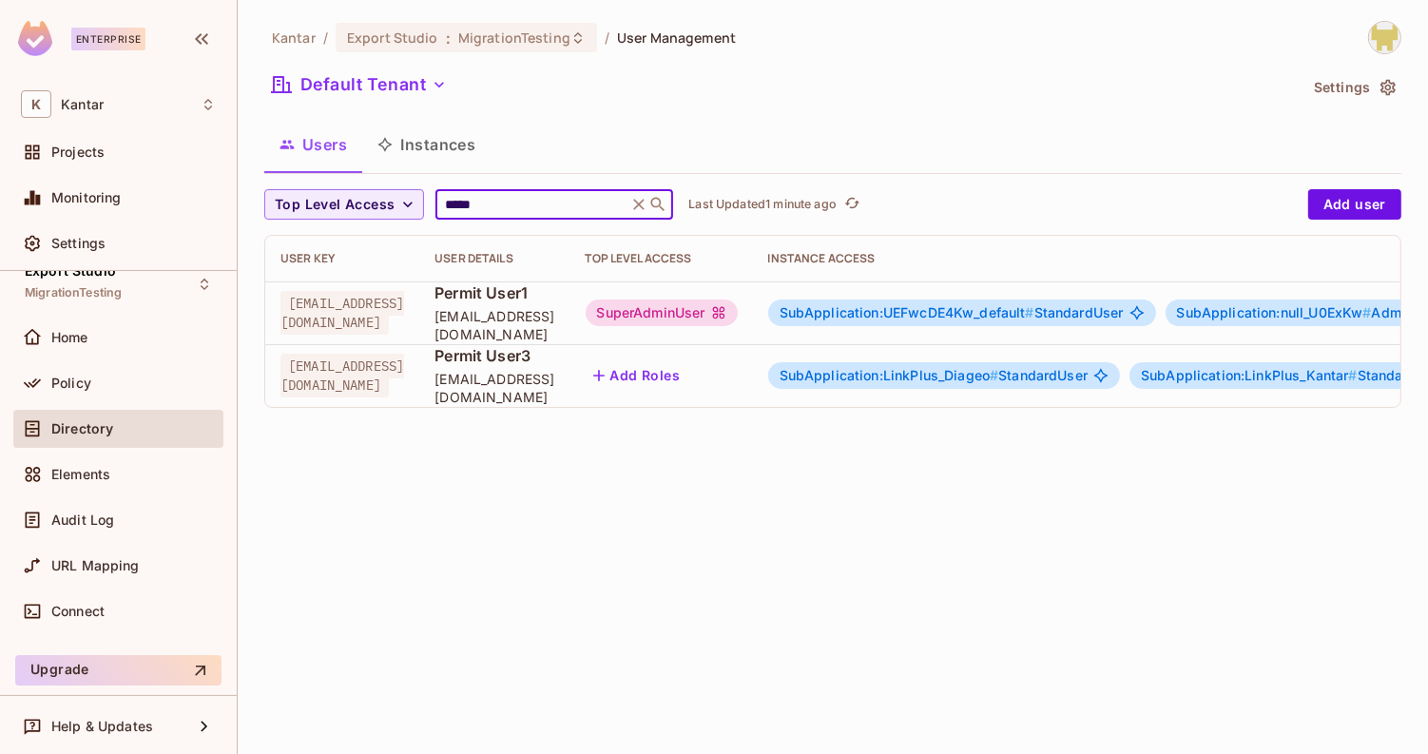
click at [882, 307] on span "SubApplication:UEFwcDE4Kw_default #" at bounding box center [907, 312] width 255 height 16
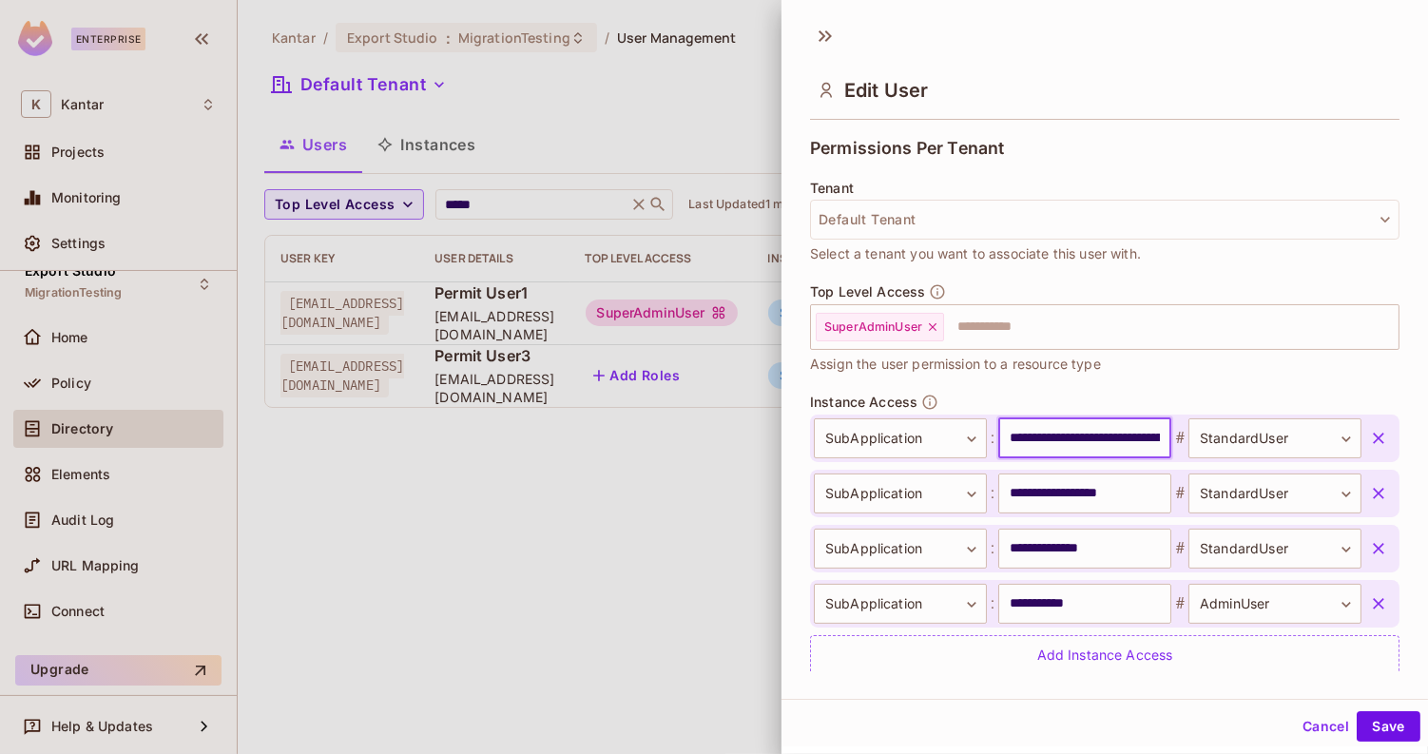
scroll to position [0, 85]
drag, startPoint x: 1082, startPoint y: 443, endPoint x: 1189, endPoint y: 435, distance: 106.8
click at [1189, 435] on div "**********" at bounding box center [1088, 438] width 548 height 40
click at [1109, 447] on input "**********" at bounding box center [1084, 438] width 173 height 40
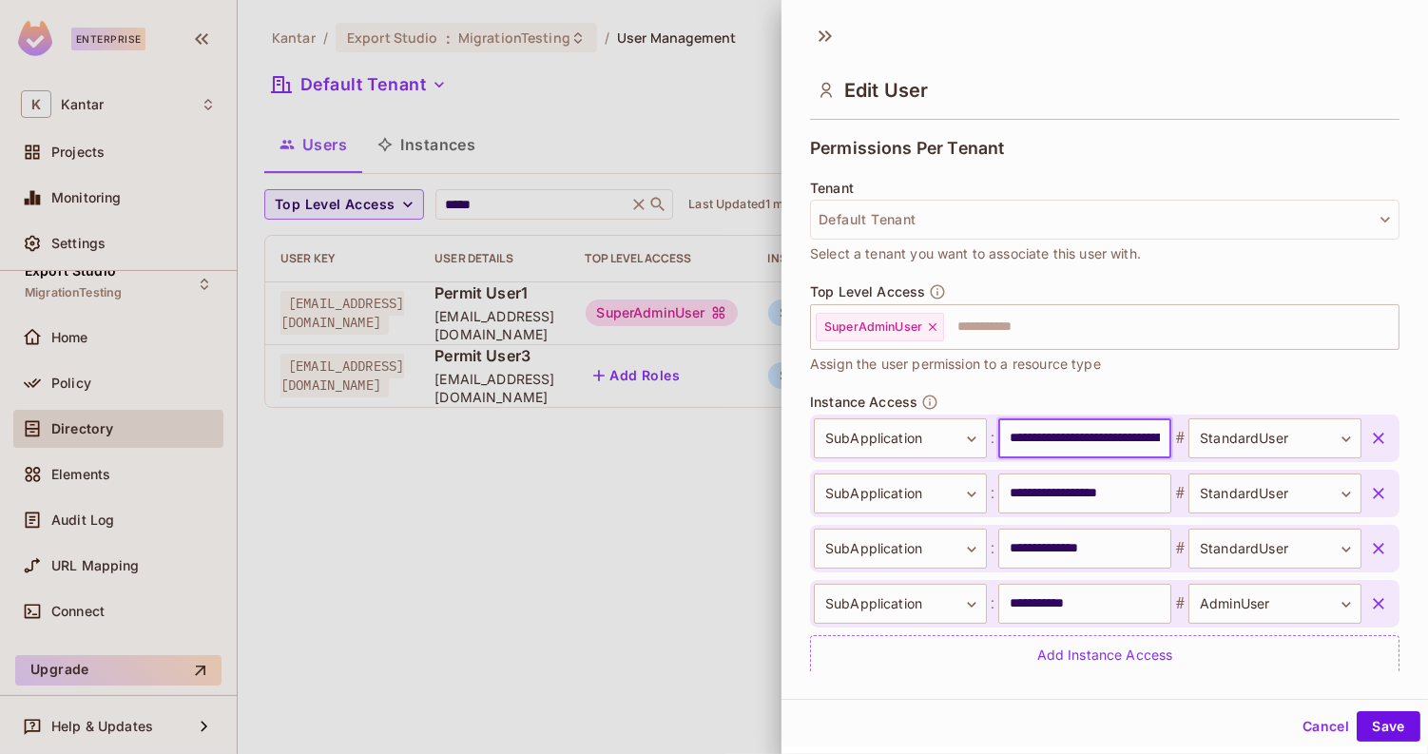
click at [1117, 378] on div "Top Level Access SuperAdminUser ​ Assign the user permission to a resource type" at bounding box center [1104, 338] width 589 height 110
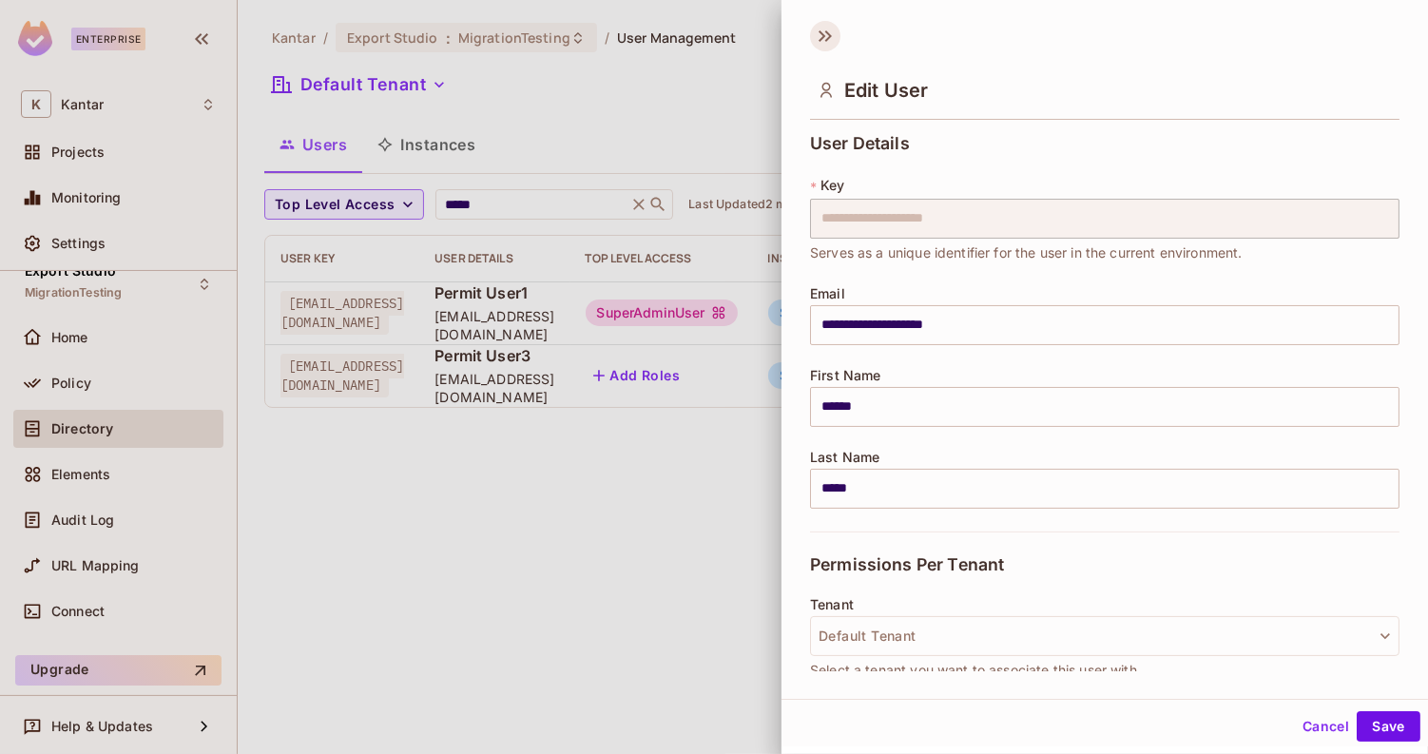
click at [831, 44] on icon at bounding box center [825, 36] width 30 height 30
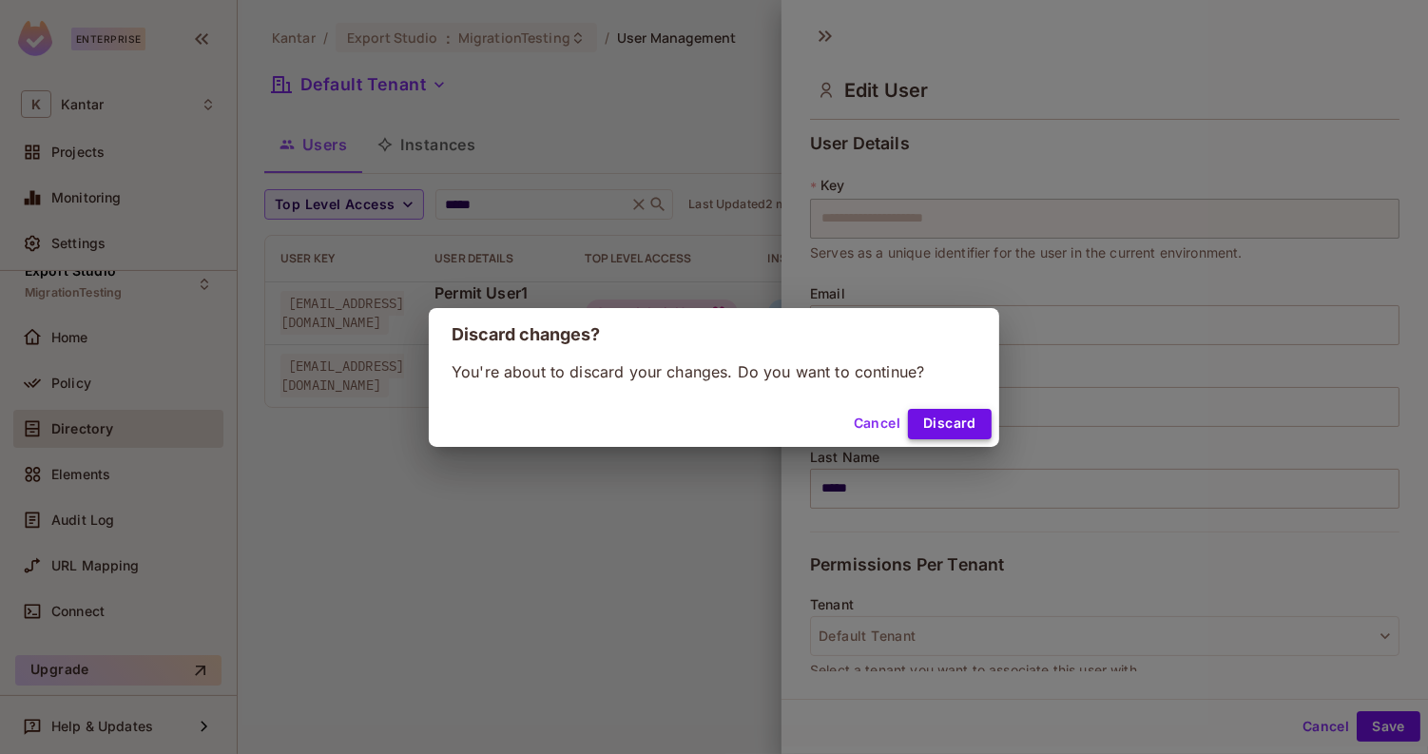
click at [965, 419] on button "Discard" at bounding box center [950, 424] width 84 height 30
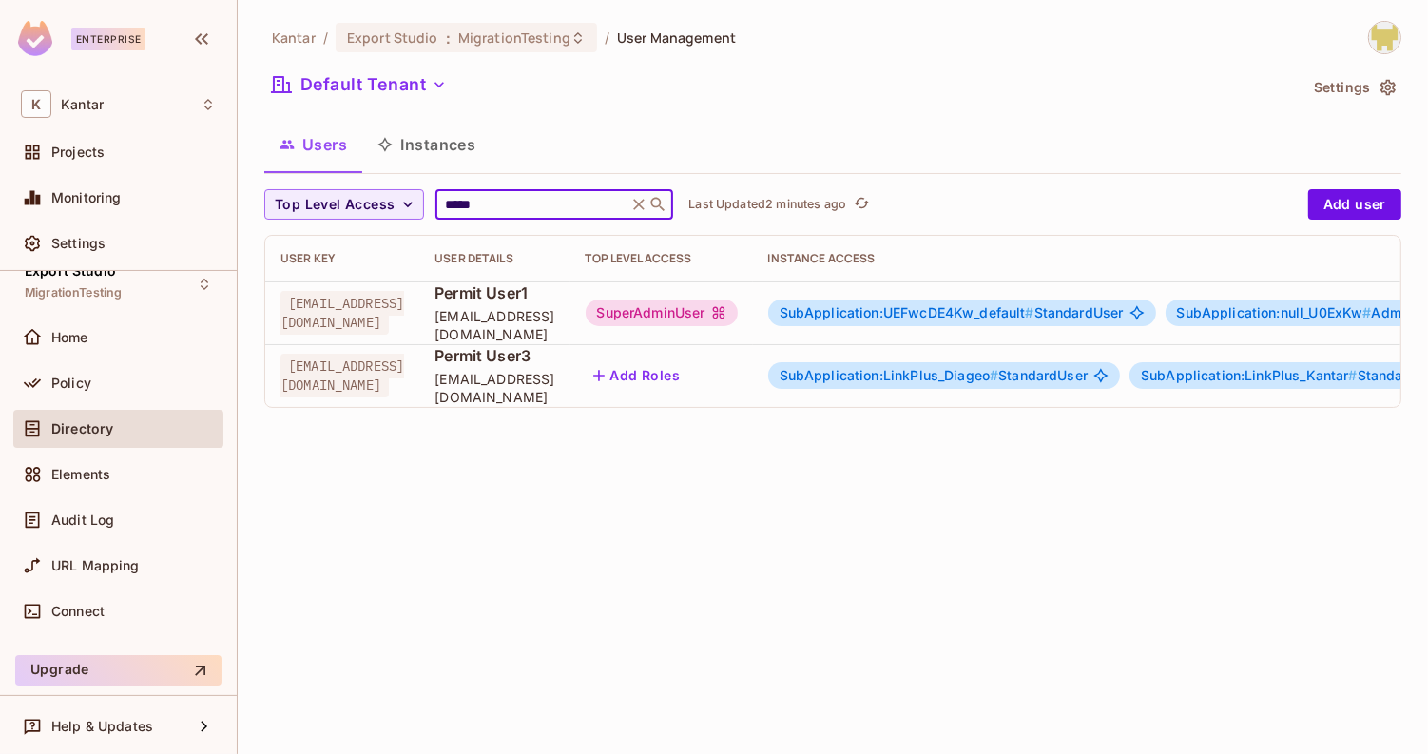
click at [535, 209] on input "*****" at bounding box center [531, 204] width 181 height 19
type input "******"
click at [989, 317] on span "SubApplication:UEFwcDE4Kw_default #" at bounding box center [861, 312] width 255 height 16
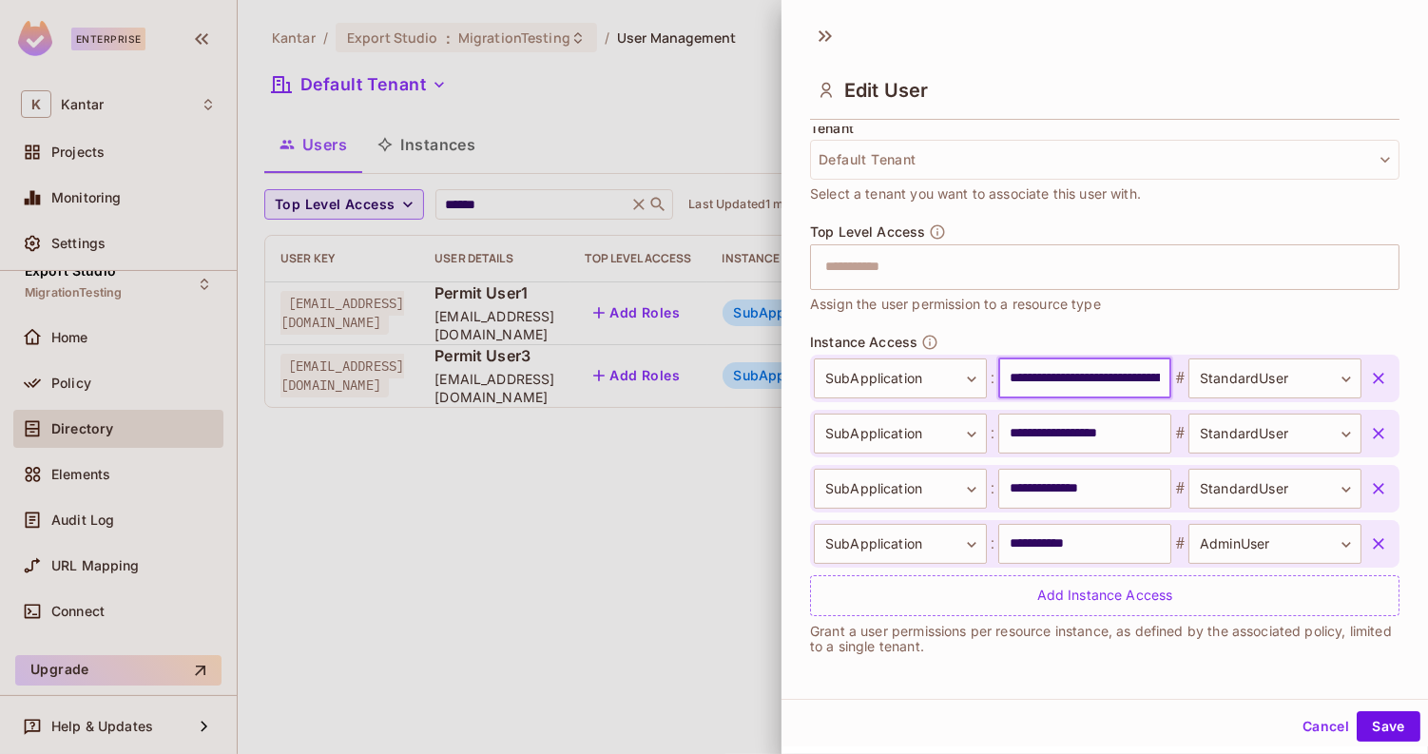
scroll to position [0, 85]
drag, startPoint x: 1093, startPoint y: 385, endPoint x: 1165, endPoint y: 382, distance: 71.4
click at [1165, 382] on input "**********" at bounding box center [1084, 378] width 173 height 40
click at [1106, 343] on div "**********" at bounding box center [1104, 475] width 589 height 282
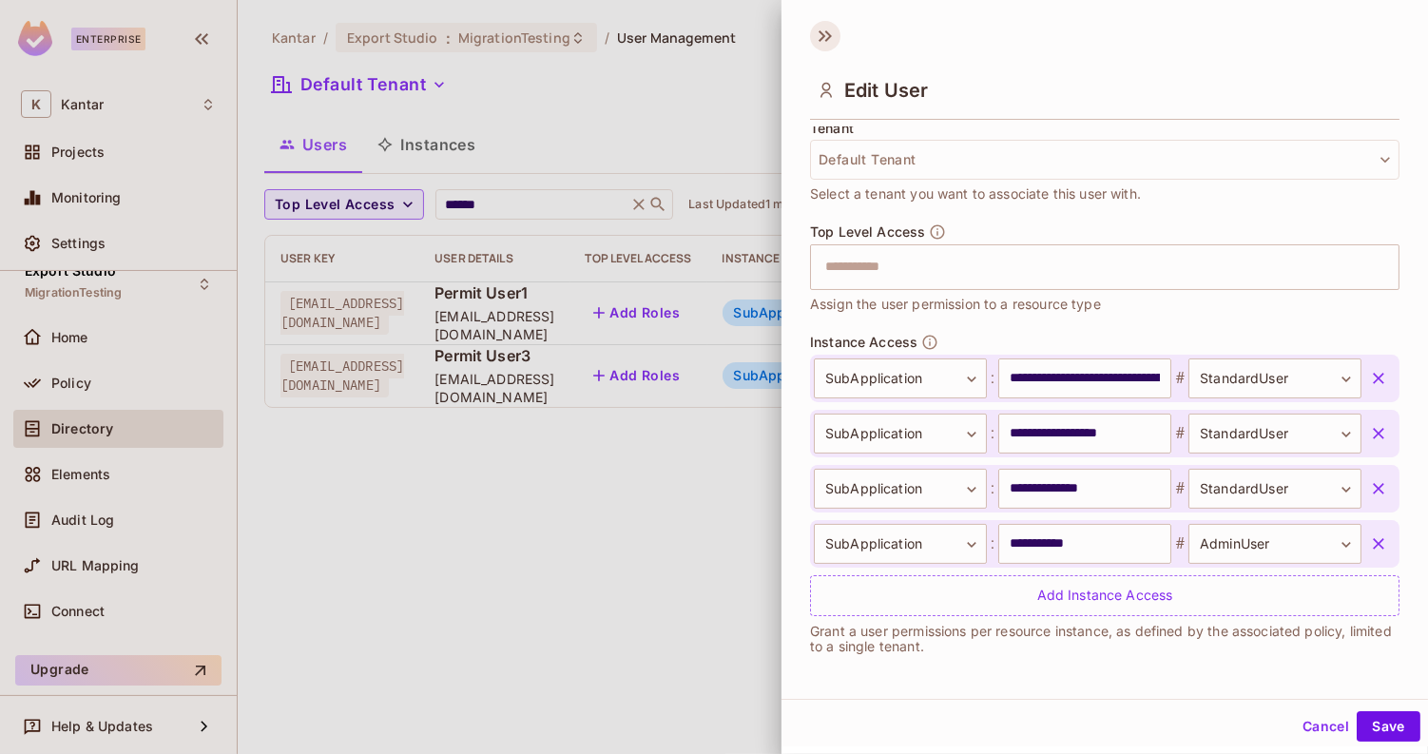
click at [815, 37] on icon at bounding box center [825, 36] width 30 height 30
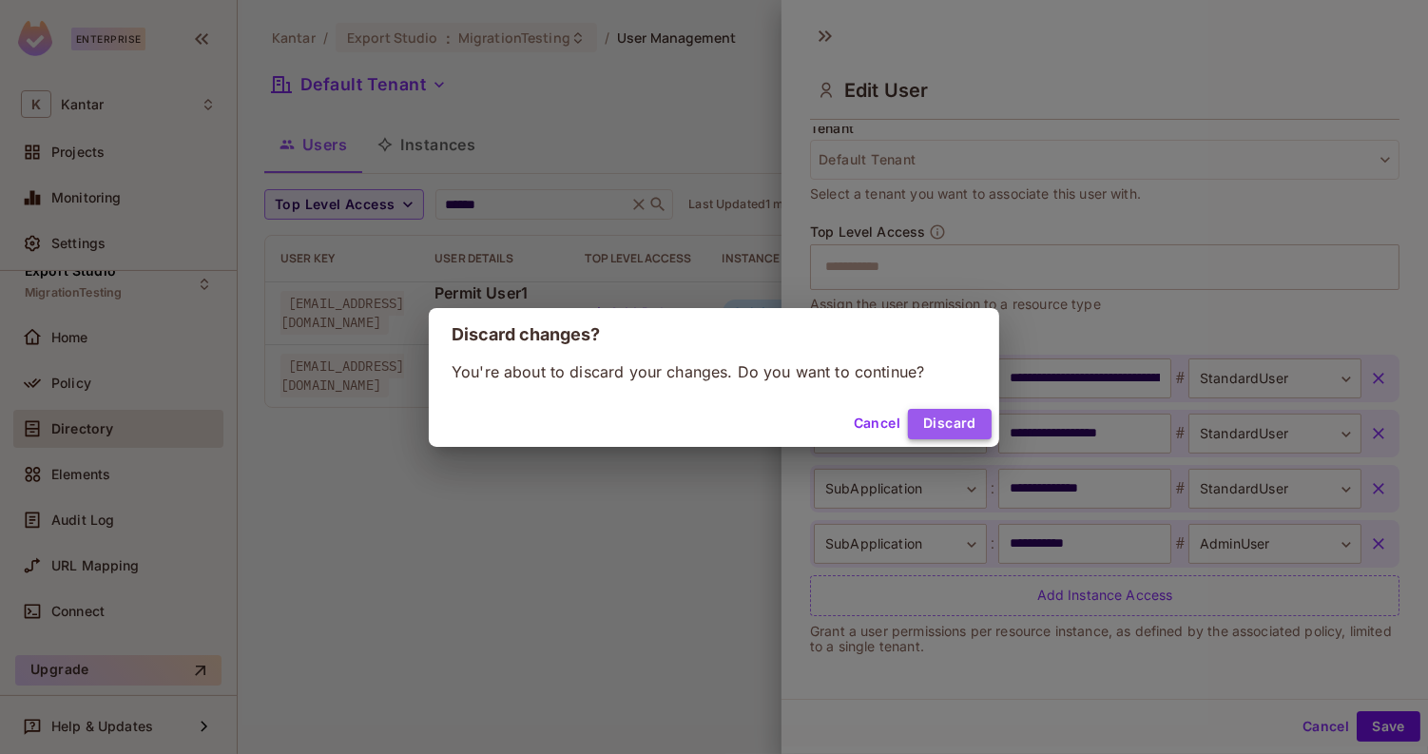
click at [989, 428] on button "Discard" at bounding box center [950, 424] width 84 height 30
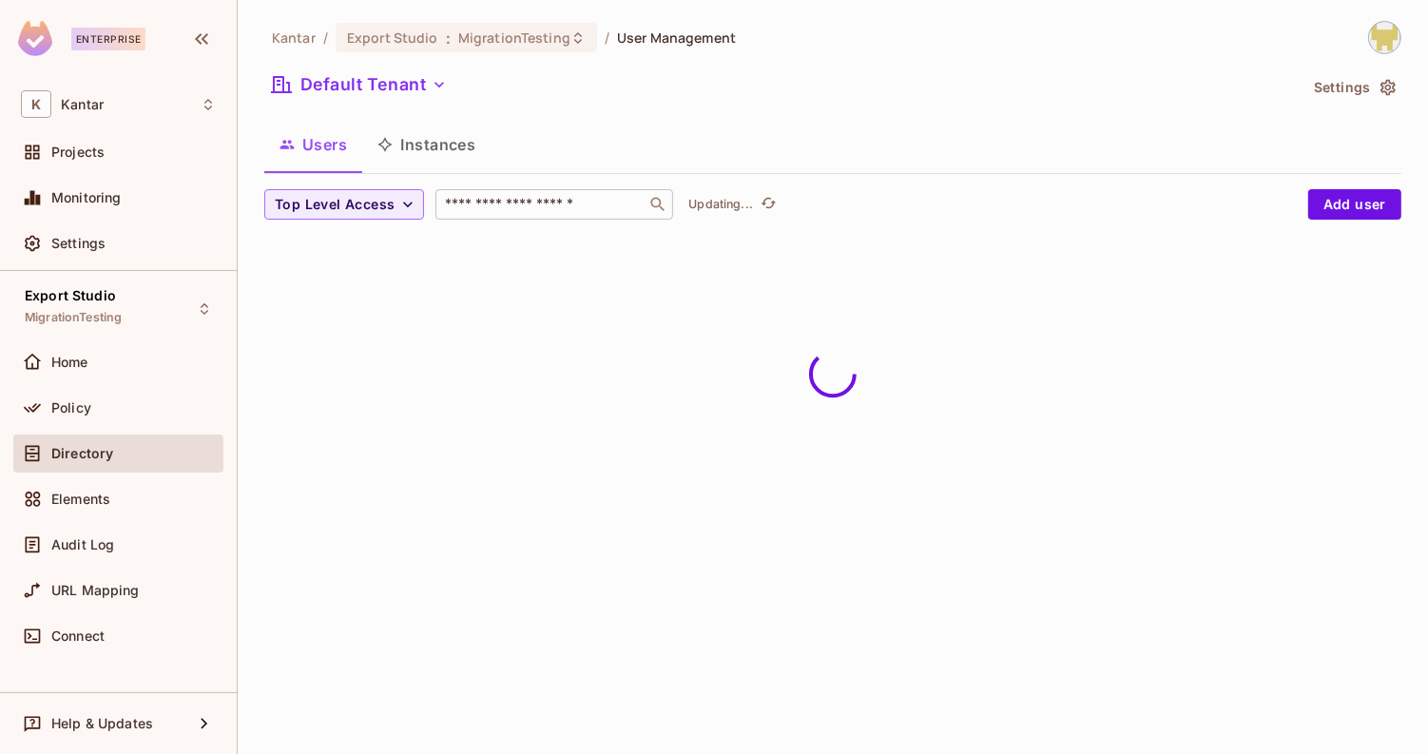
click at [528, 202] on input "text" at bounding box center [541, 204] width 200 height 19
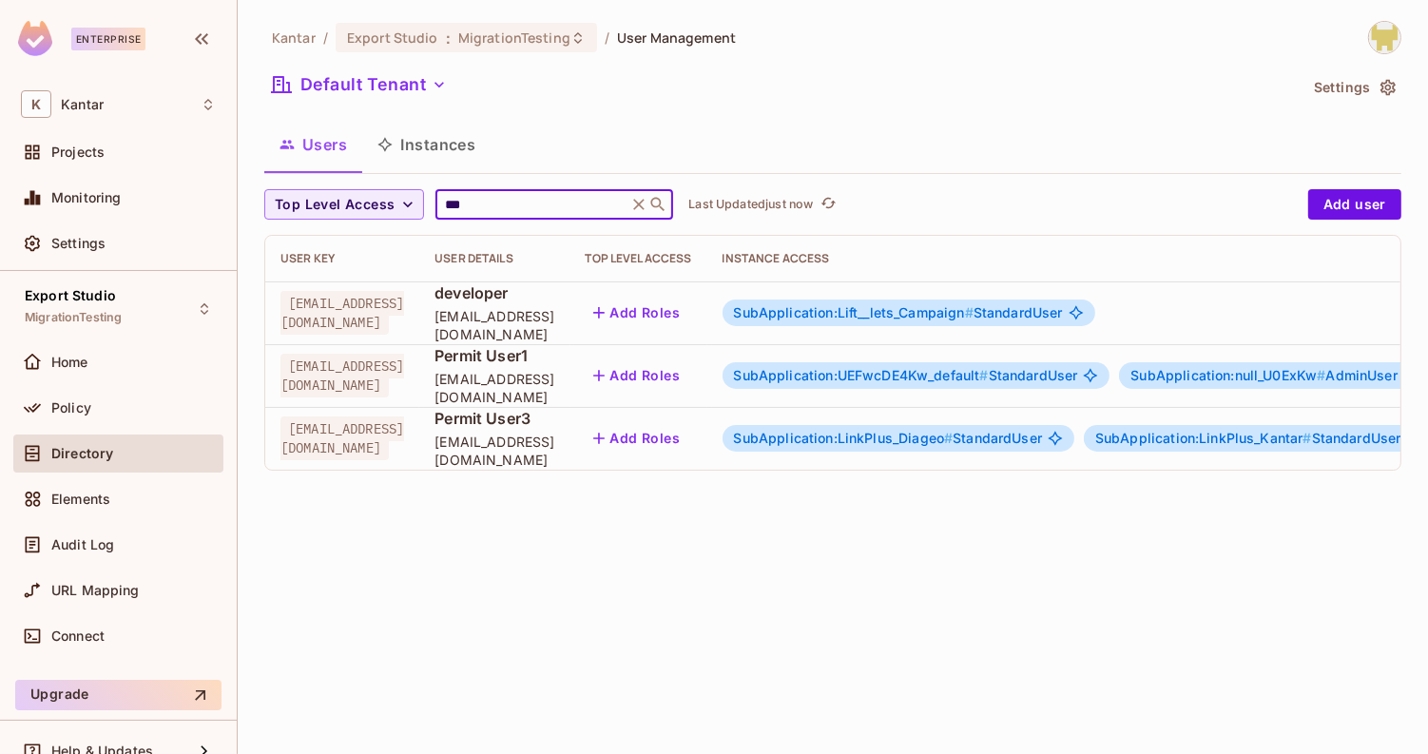
click at [925, 378] on span "SubApplication:UEFwcDE4Kw_default #" at bounding box center [861, 375] width 255 height 16
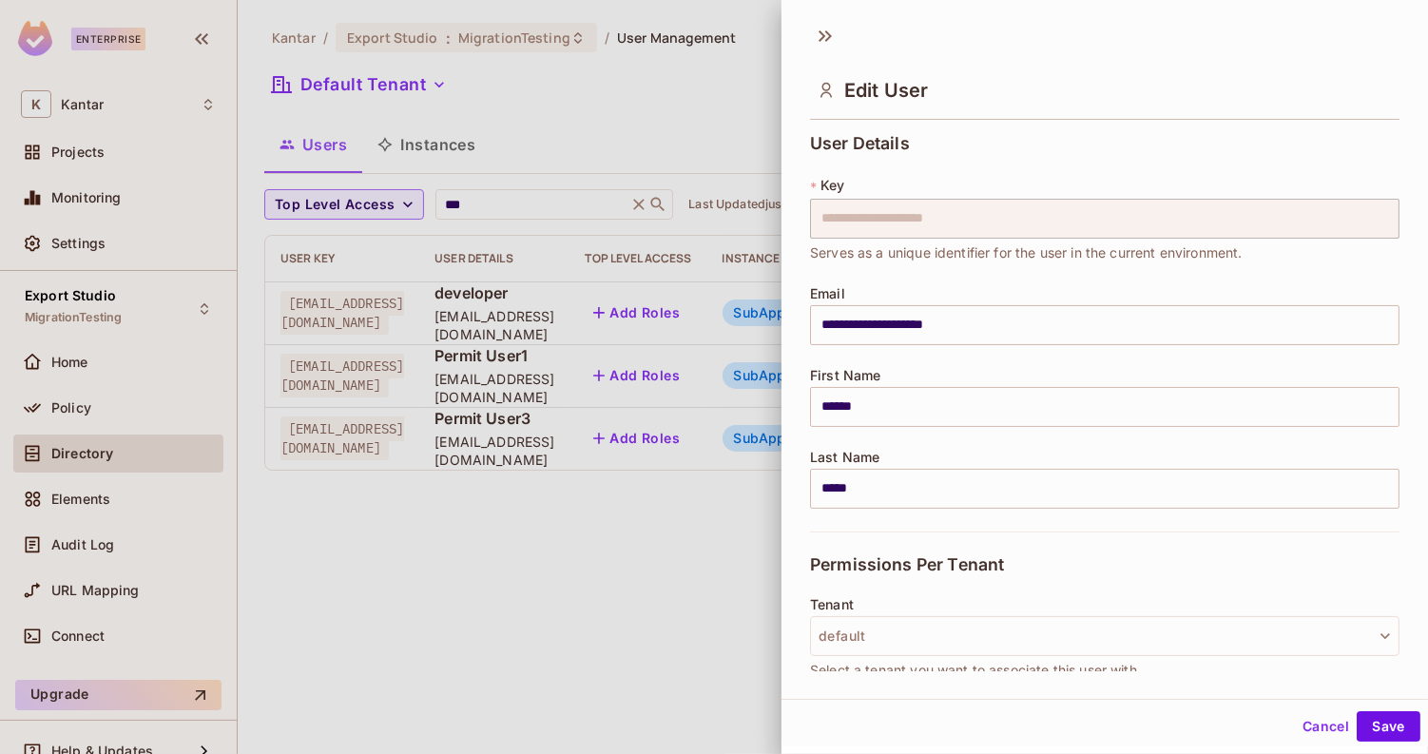
scroll to position [476, 0]
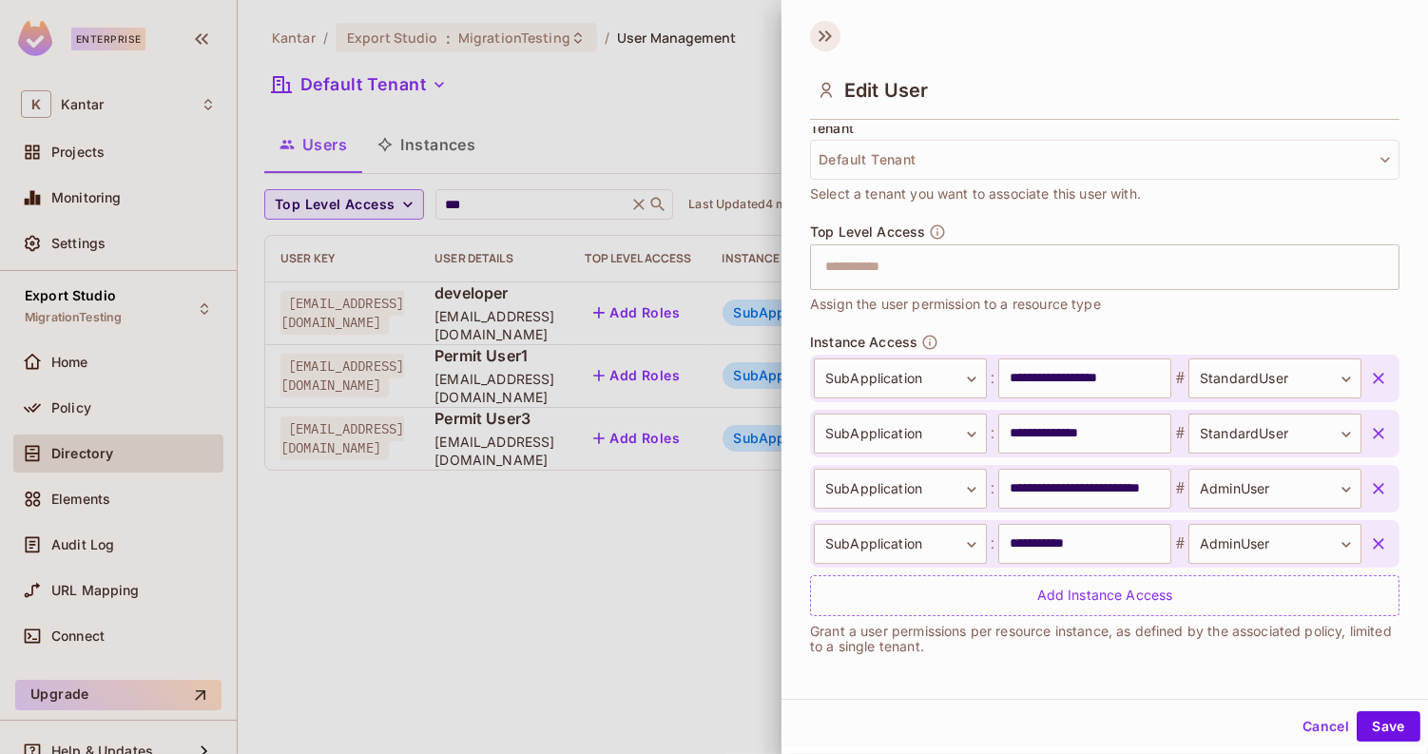
click at [828, 36] on icon at bounding box center [825, 36] width 30 height 30
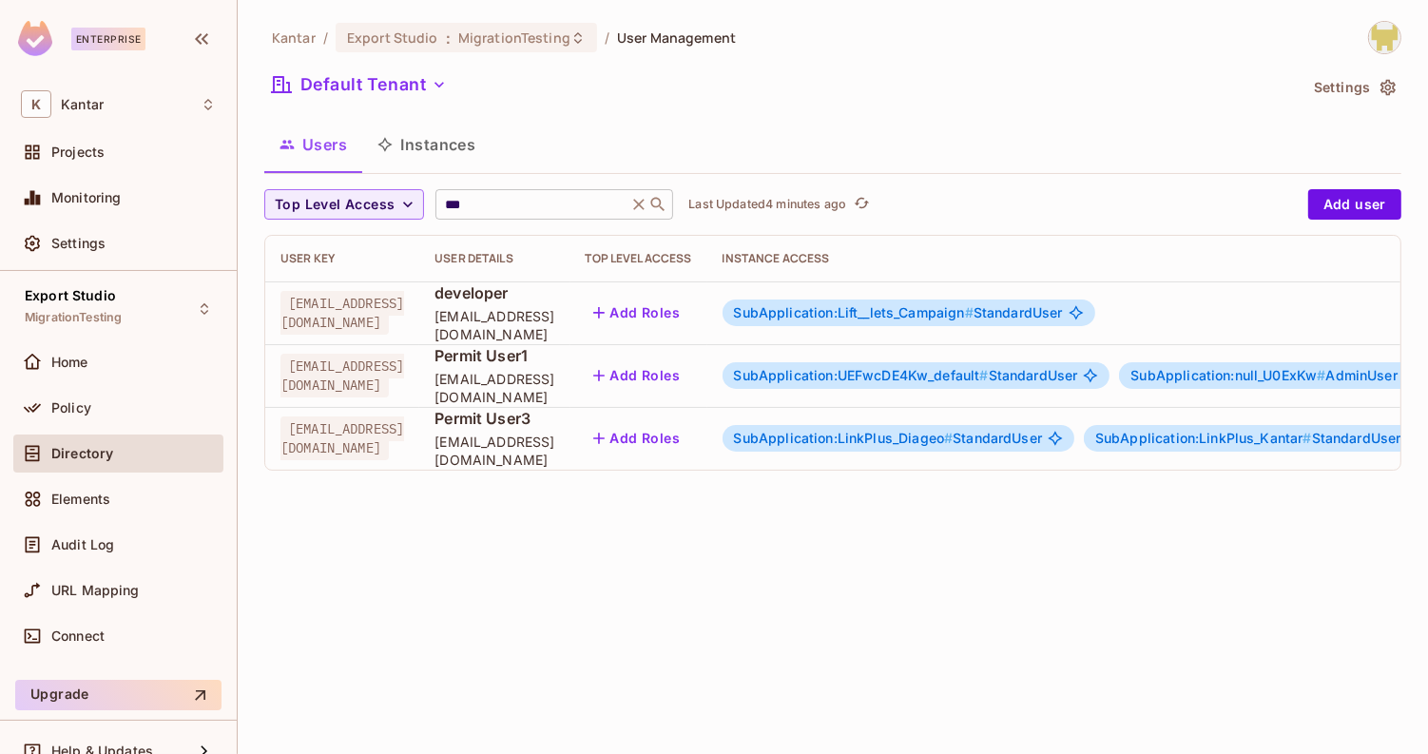
click at [537, 204] on input "***" at bounding box center [531, 204] width 181 height 19
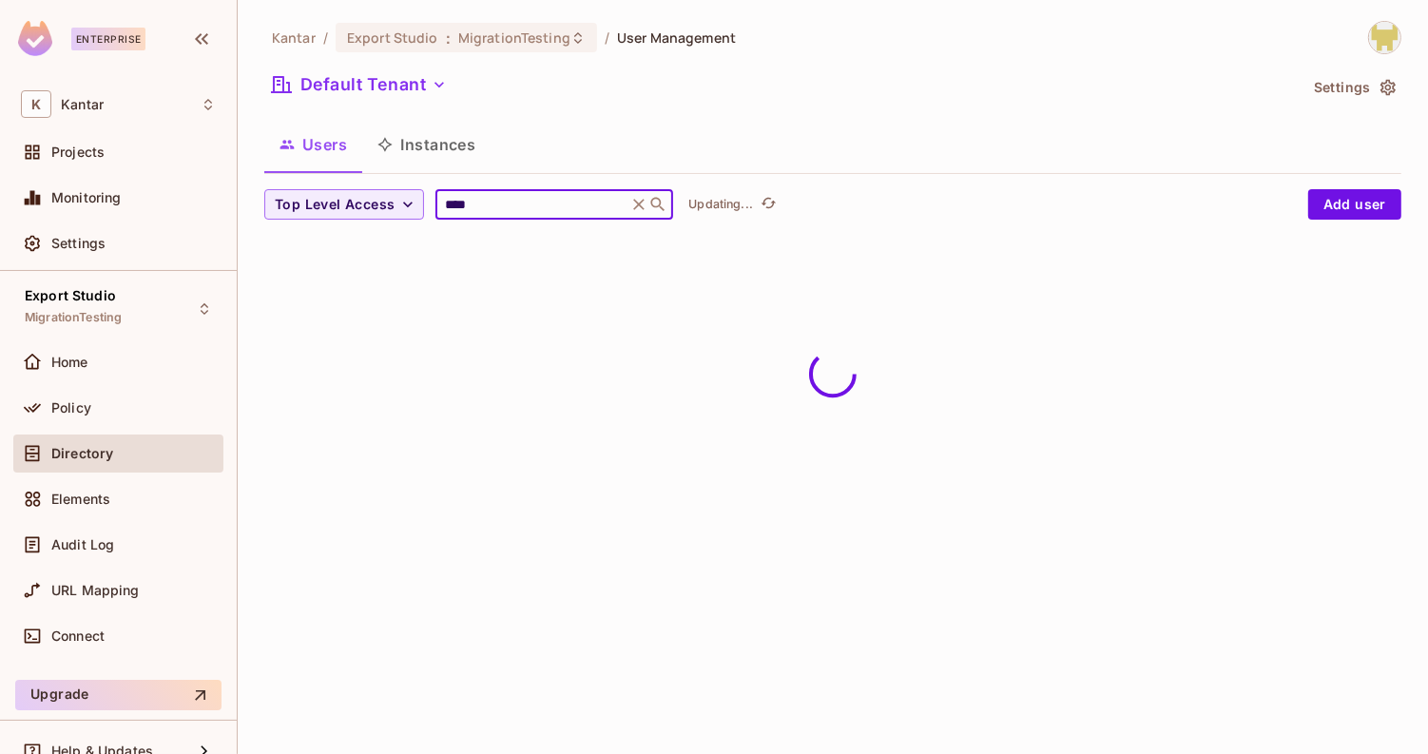
type input "****"
click at [606, 164] on div "Users Instances" at bounding box center [832, 145] width 1137 height 48
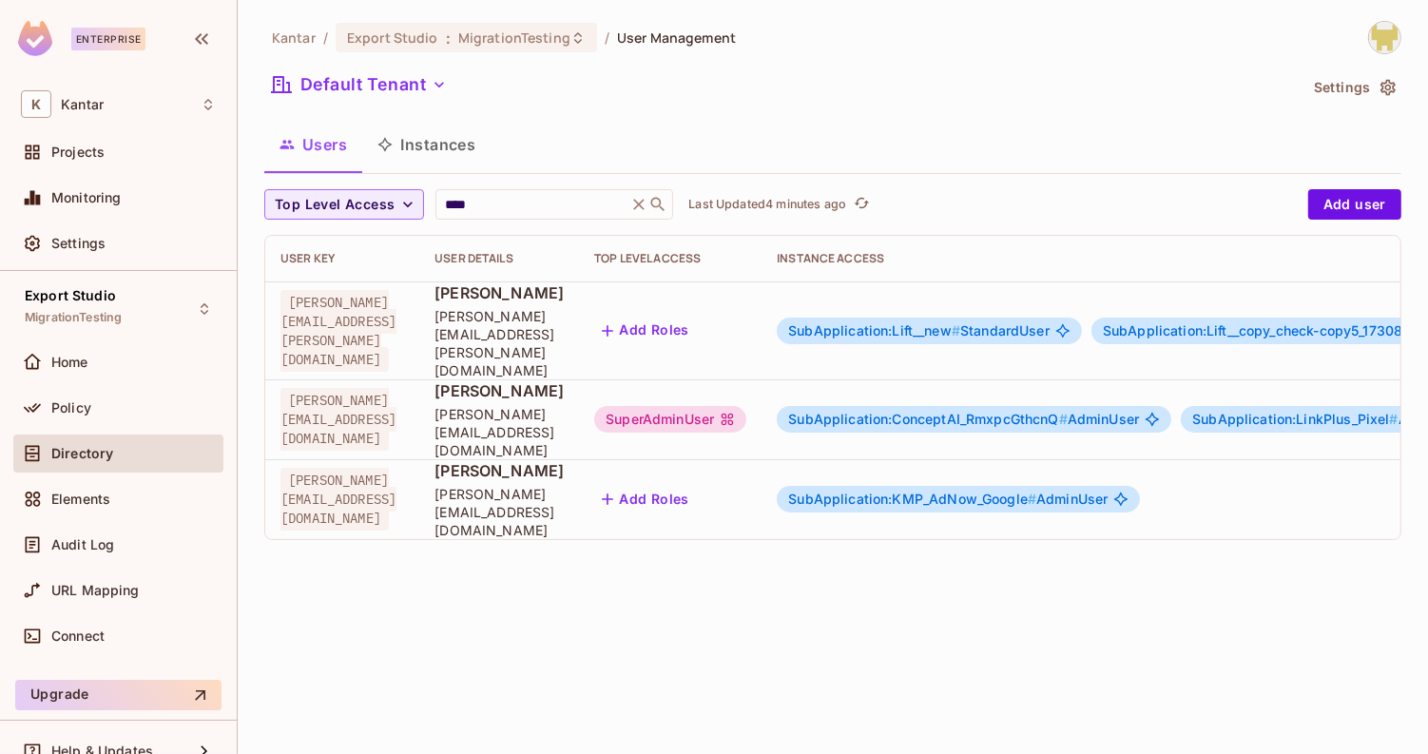
click at [734, 414] on icon at bounding box center [728, 420] width 12 height 12
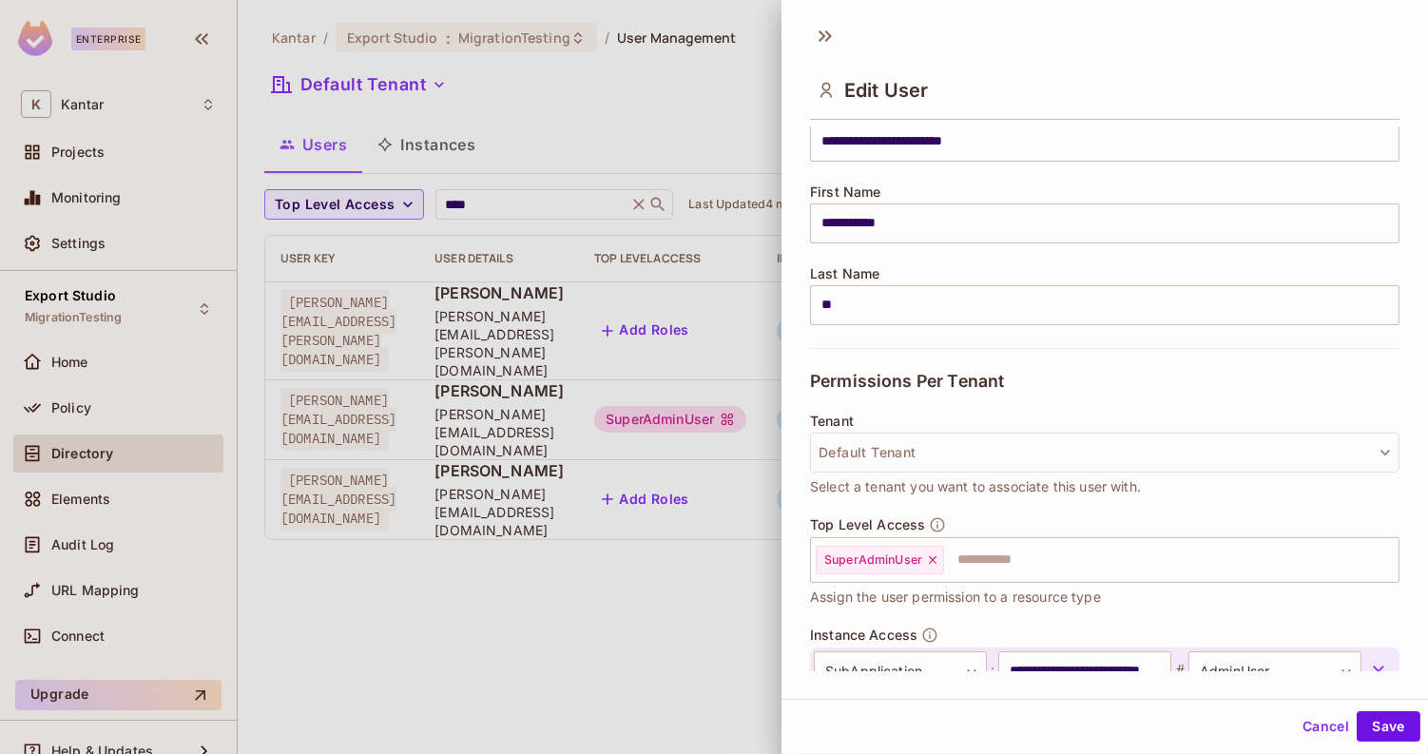
scroll to position [261, 0]
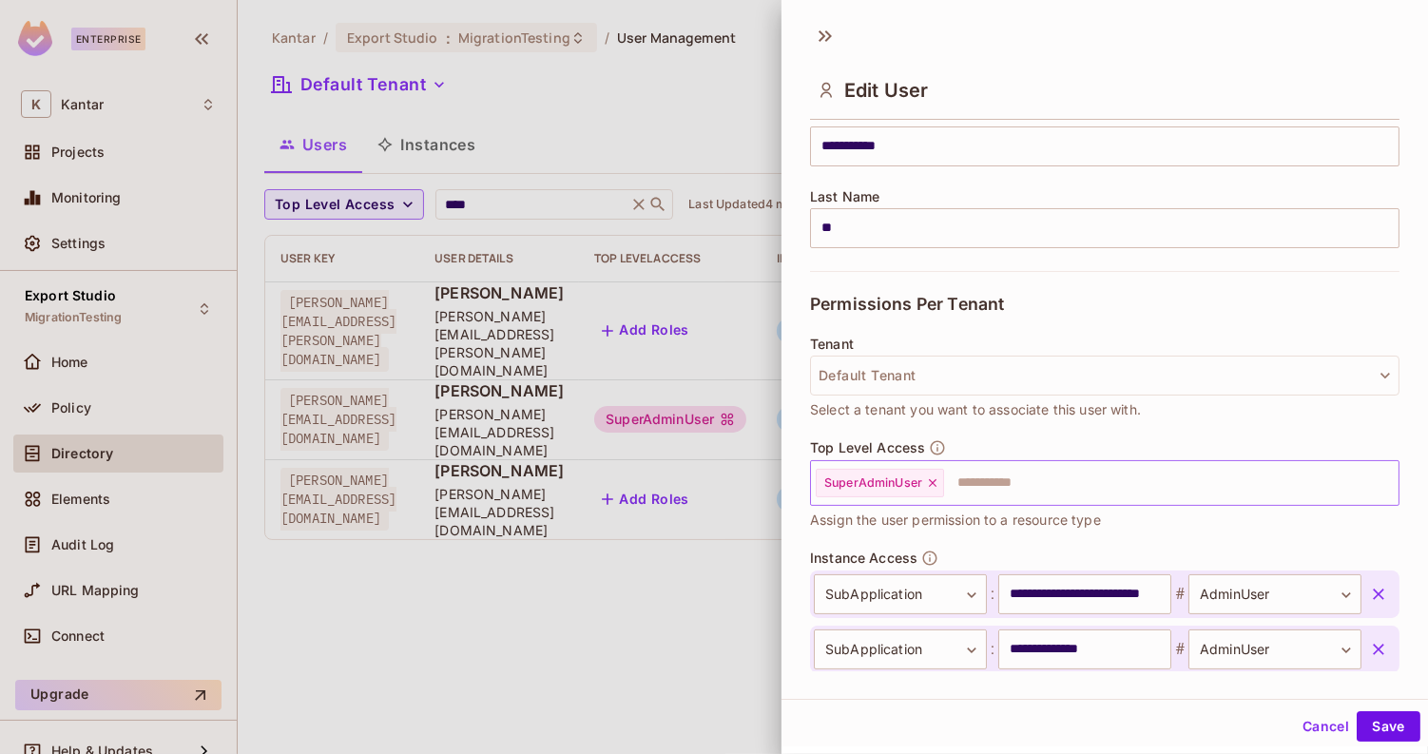
click at [935, 480] on icon at bounding box center [932, 482] width 13 height 13
click at [1394, 745] on div "Cancel Save" at bounding box center [1105, 727] width 647 height 46
click at [1391, 736] on button "Save" at bounding box center [1389, 726] width 64 height 30
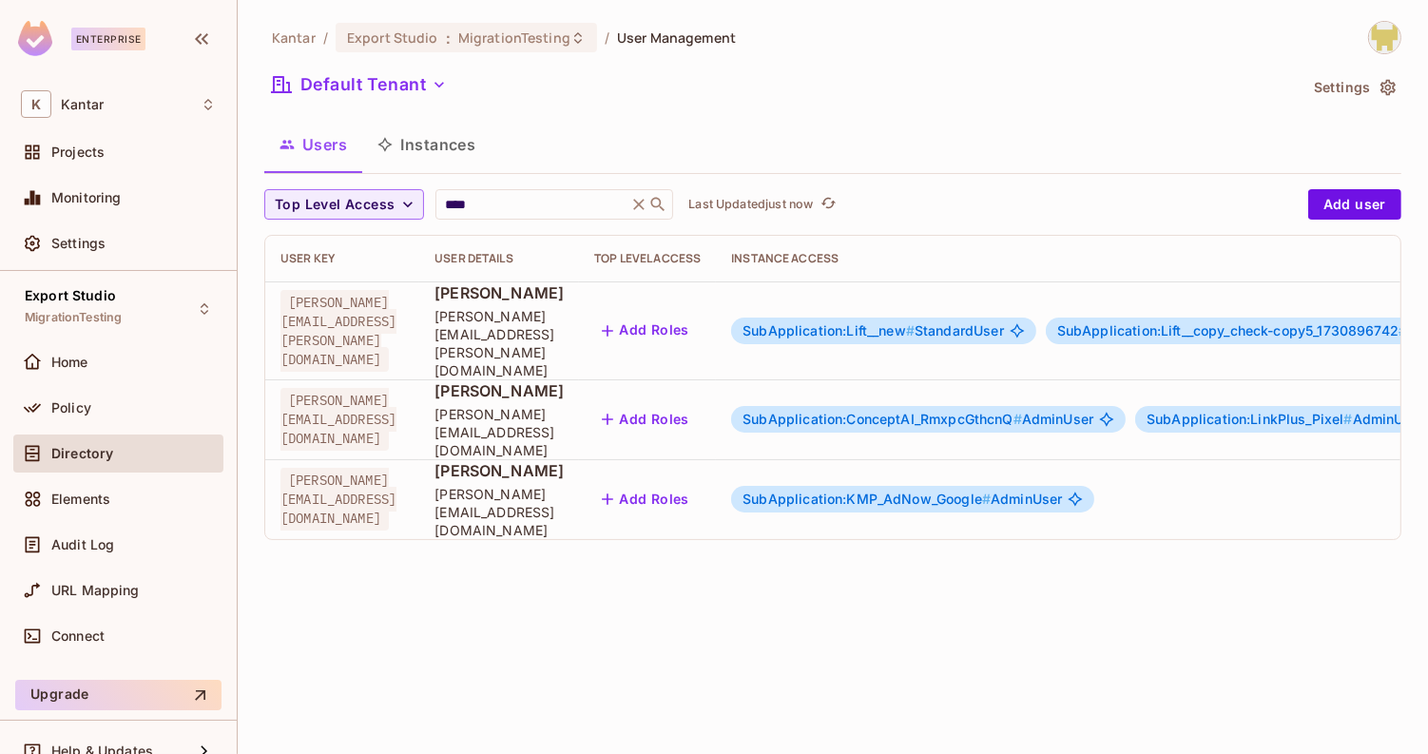
click at [1007, 81] on div "Default Tenant" at bounding box center [780, 87] width 1033 height 36
click at [107, 551] on div "Audit Log" at bounding box center [118, 544] width 195 height 23
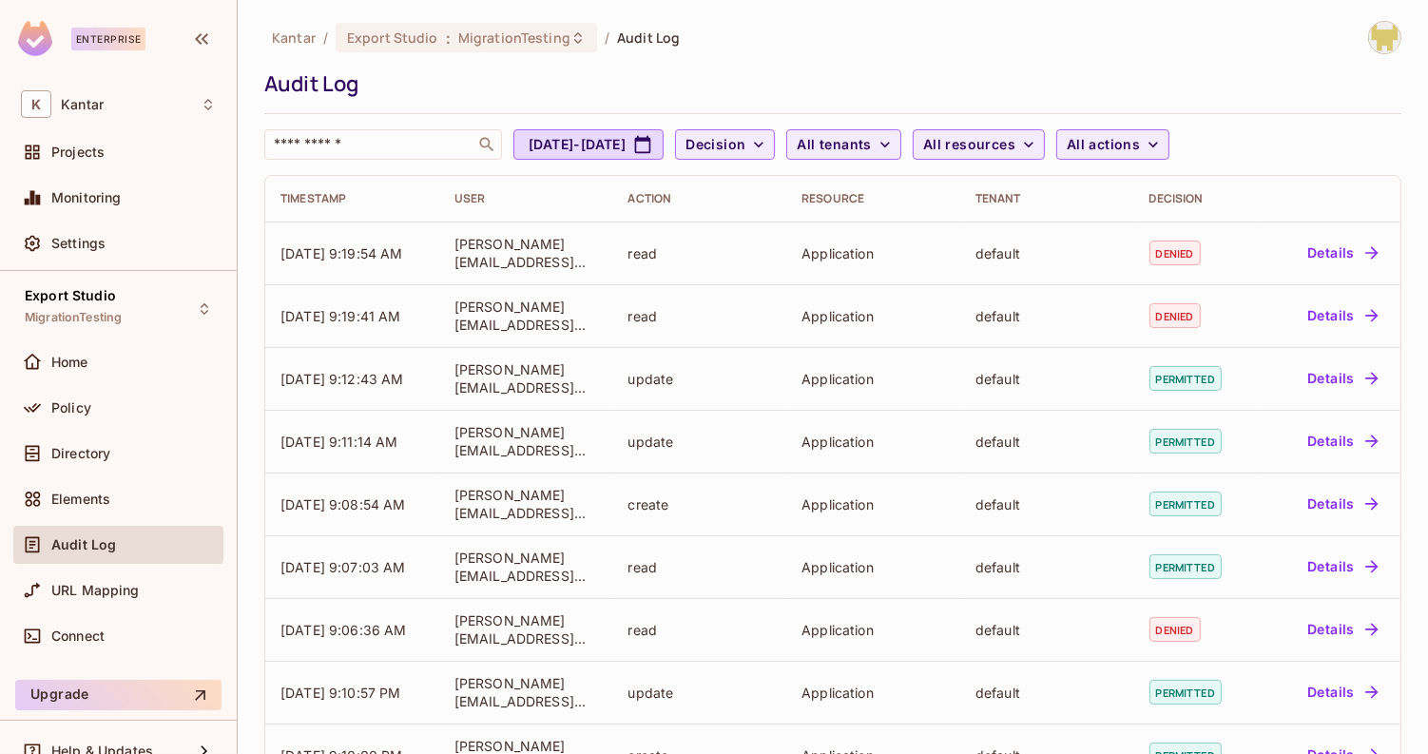
click at [910, 71] on div "Audit Log" at bounding box center [828, 83] width 1128 height 29
click at [84, 454] on span "Directory" at bounding box center [80, 453] width 59 height 15
